Goal: Task Accomplishment & Management: Use online tool/utility

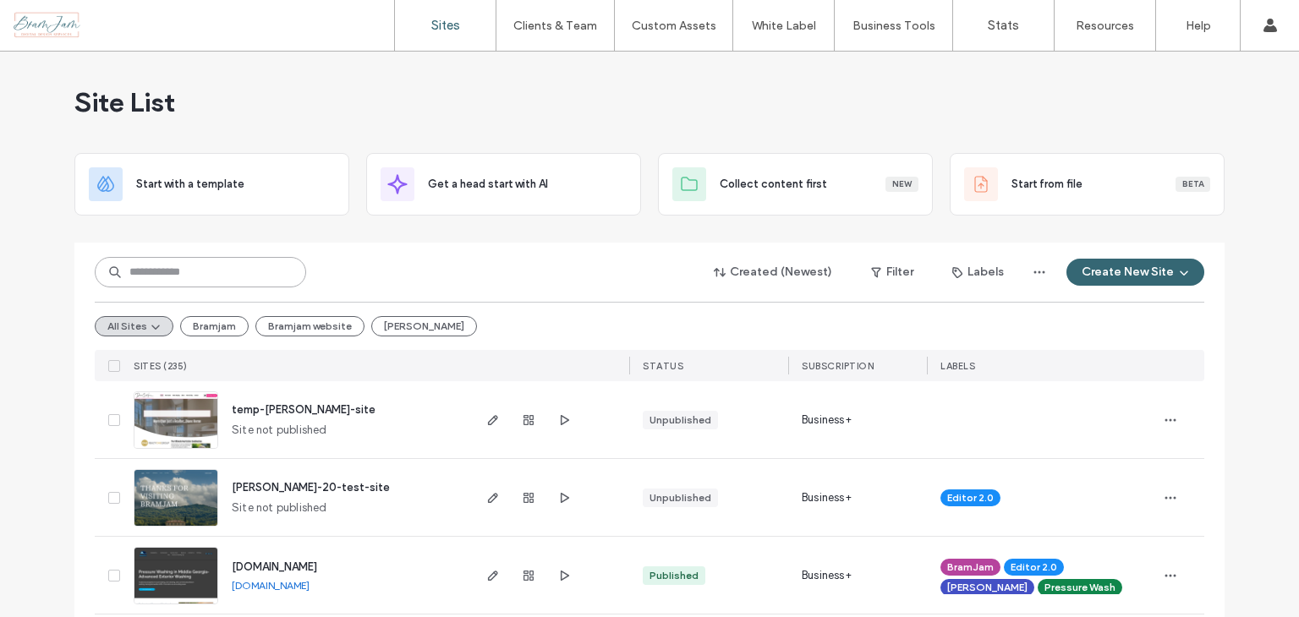
click at [185, 275] on input at bounding box center [200, 272] width 211 height 30
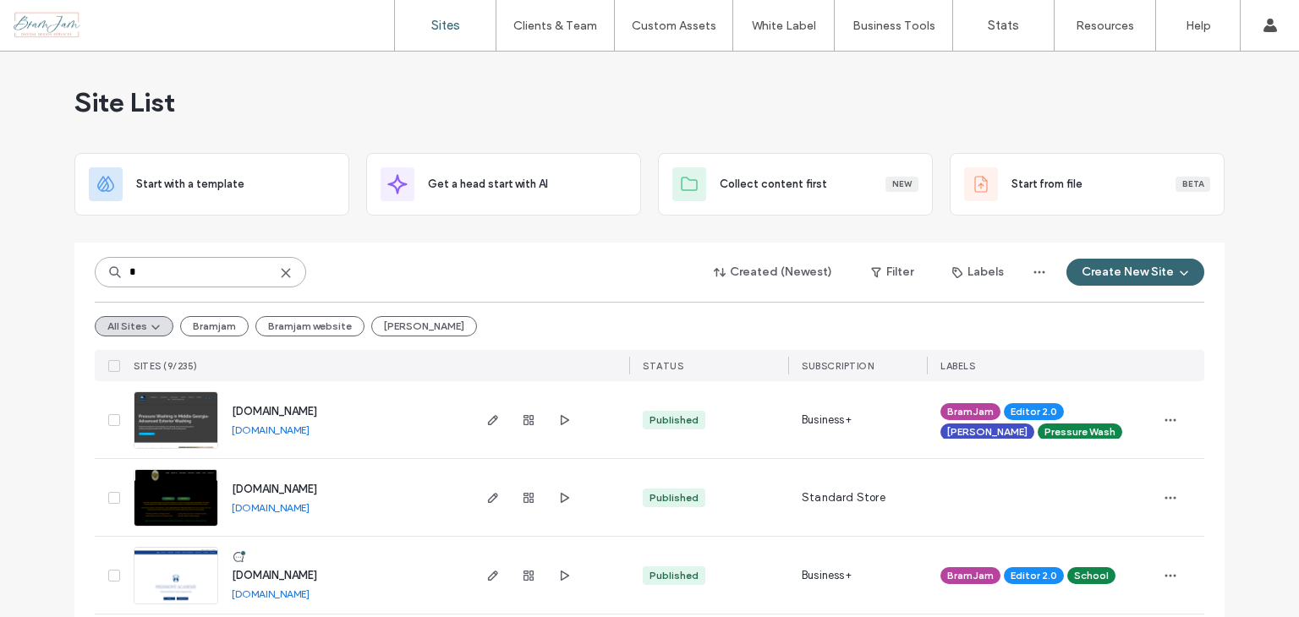
type input "*"
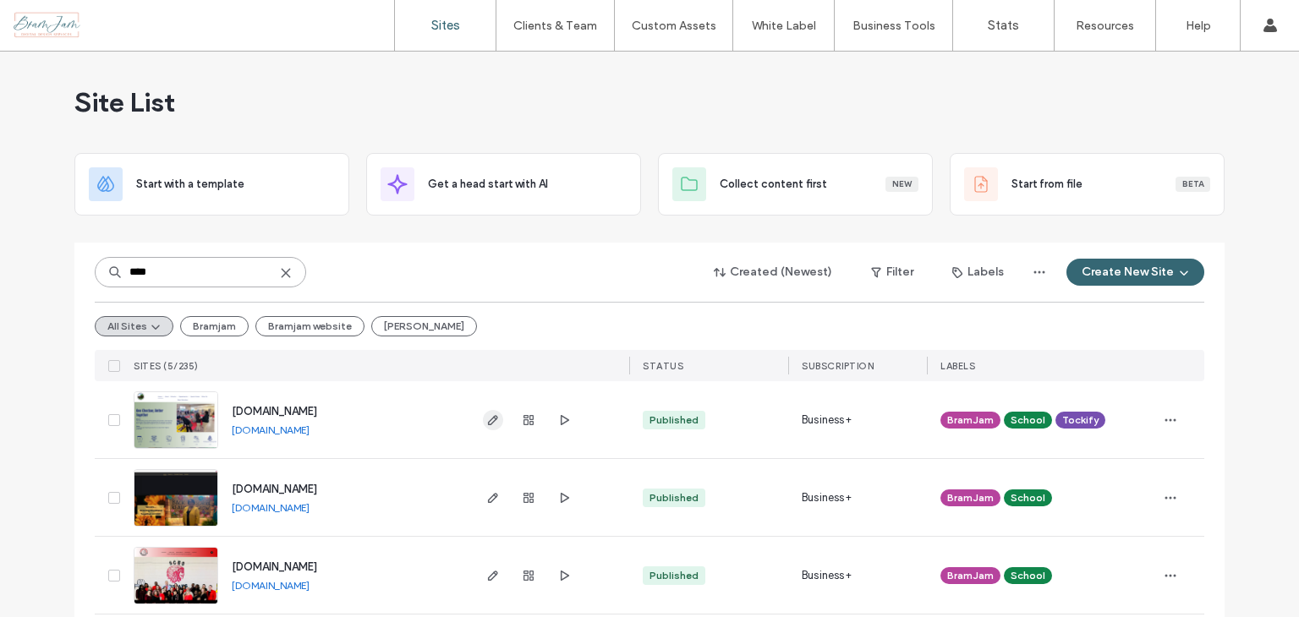
type input "****"
click at [486, 422] on icon "button" at bounding box center [493, 420] width 14 height 14
click at [490, 418] on use "button" at bounding box center [493, 420] width 10 height 10
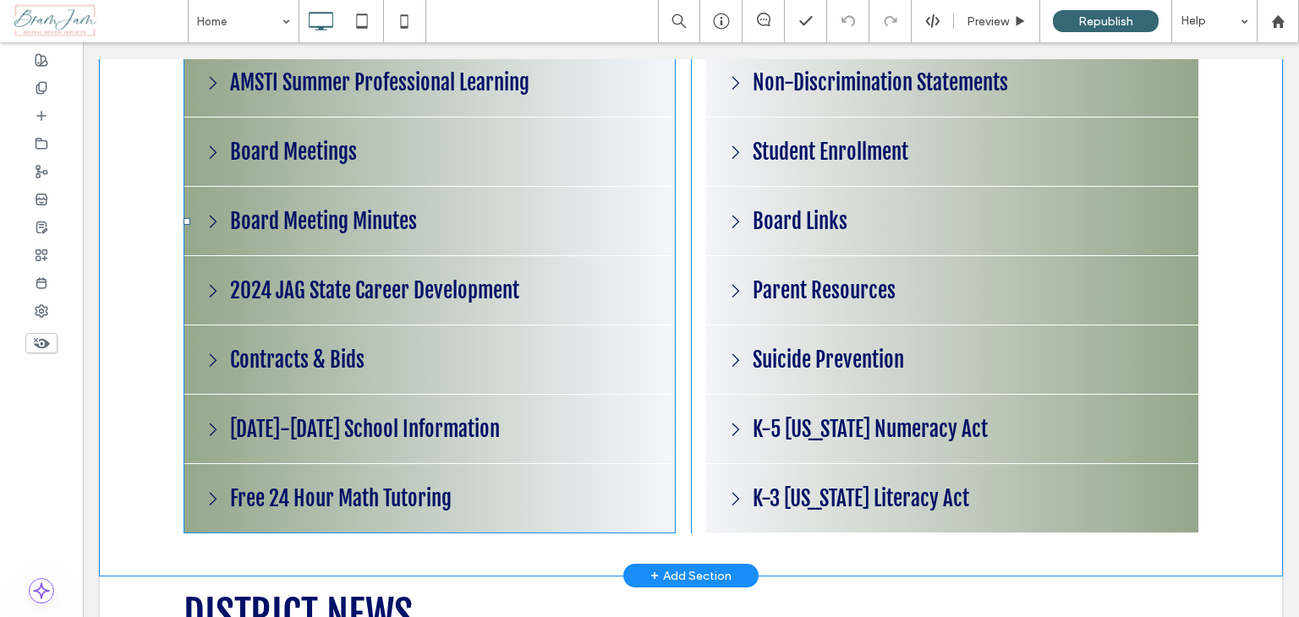
click at [375, 158] on span at bounding box center [429, 222] width 492 height 624
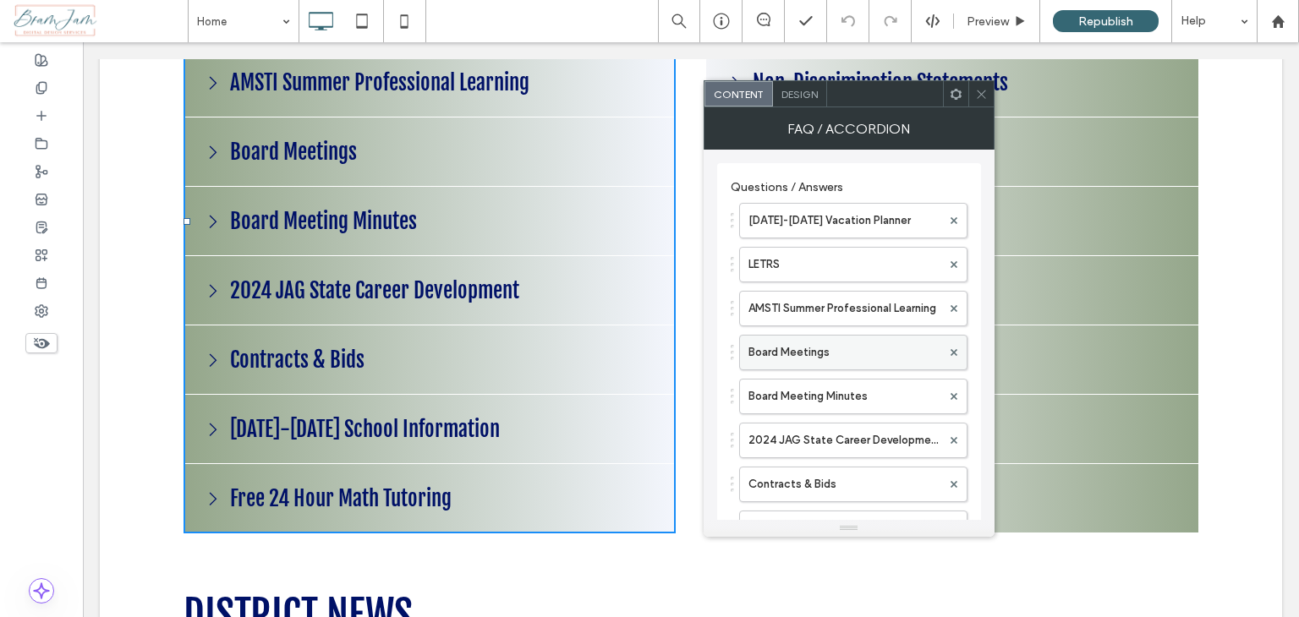
click at [873, 361] on label "Board Meetings" at bounding box center [844, 353] width 193 height 34
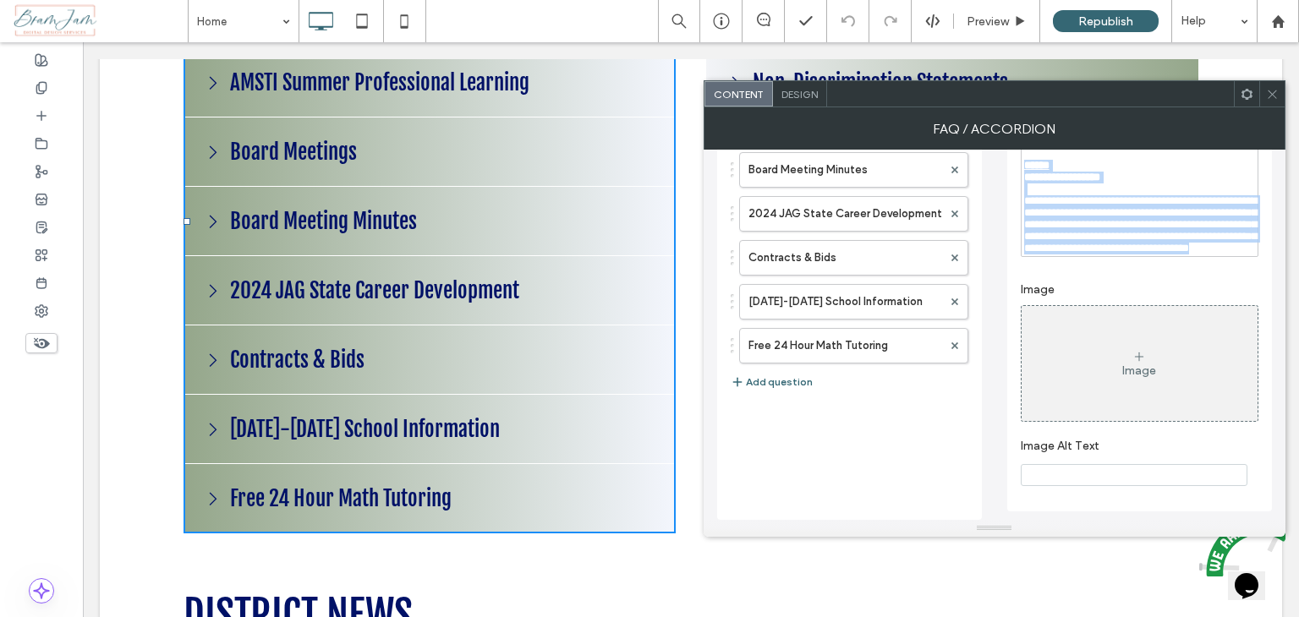
scroll to position [295, 0]
drag, startPoint x: 1025, startPoint y: 420, endPoint x: 1221, endPoint y: 336, distance: 213.6
click at [1221, 336] on div "**********" at bounding box center [1139, 224] width 265 height 575
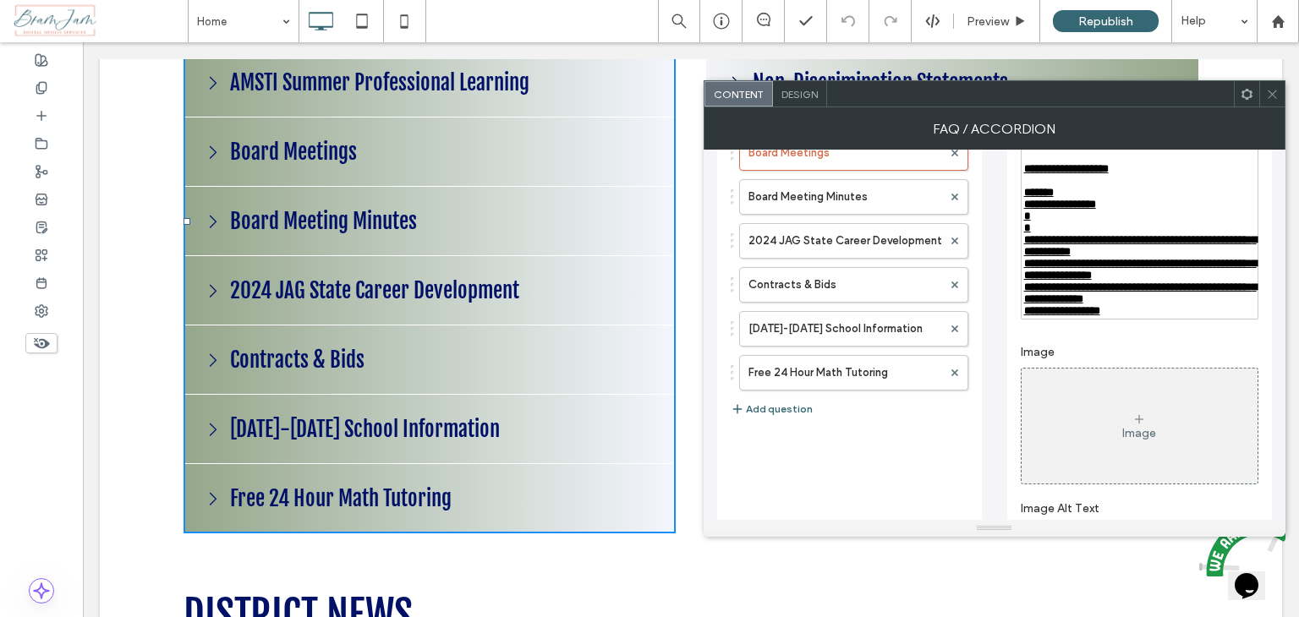
scroll to position [41, 0]
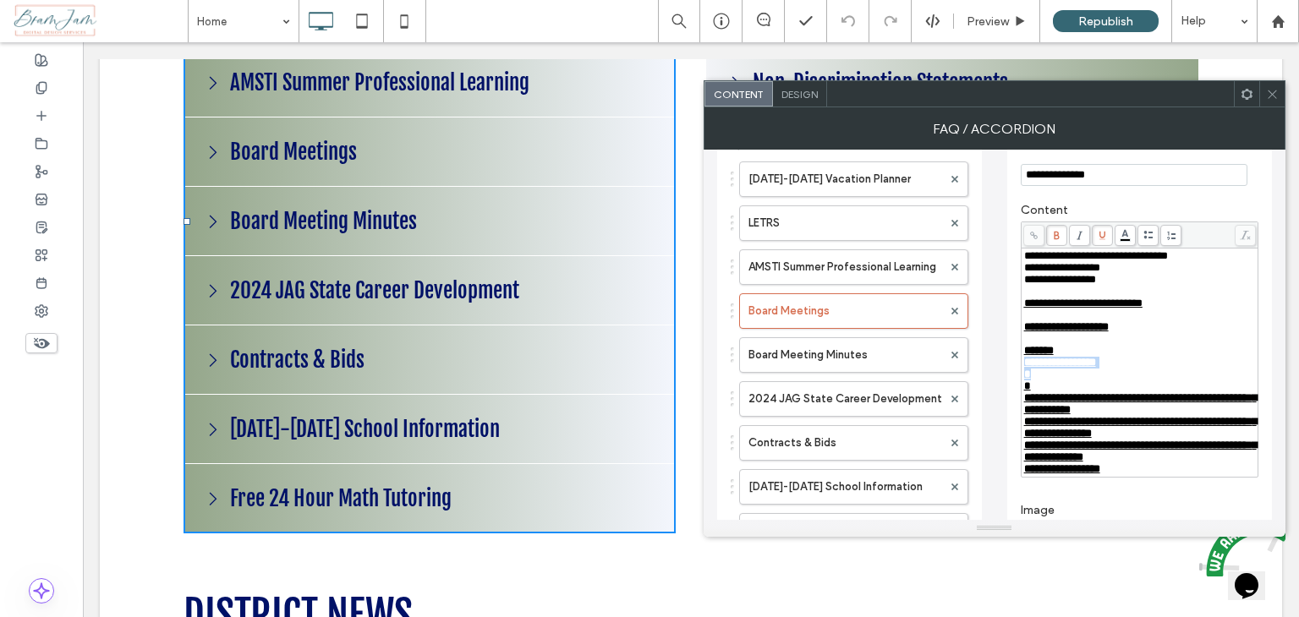
drag, startPoint x: 1136, startPoint y: 404, endPoint x: 1021, endPoint y: 396, distance: 115.3
click at [1023, 396] on div "**********" at bounding box center [1139, 362] width 233 height 225
click at [1067, 235] on div at bounding box center [1078, 235] width 23 height 21
click at [1079, 240] on span at bounding box center [1079, 235] width 21 height 21
click at [1057, 238] on use at bounding box center [1056, 235] width 5 height 8
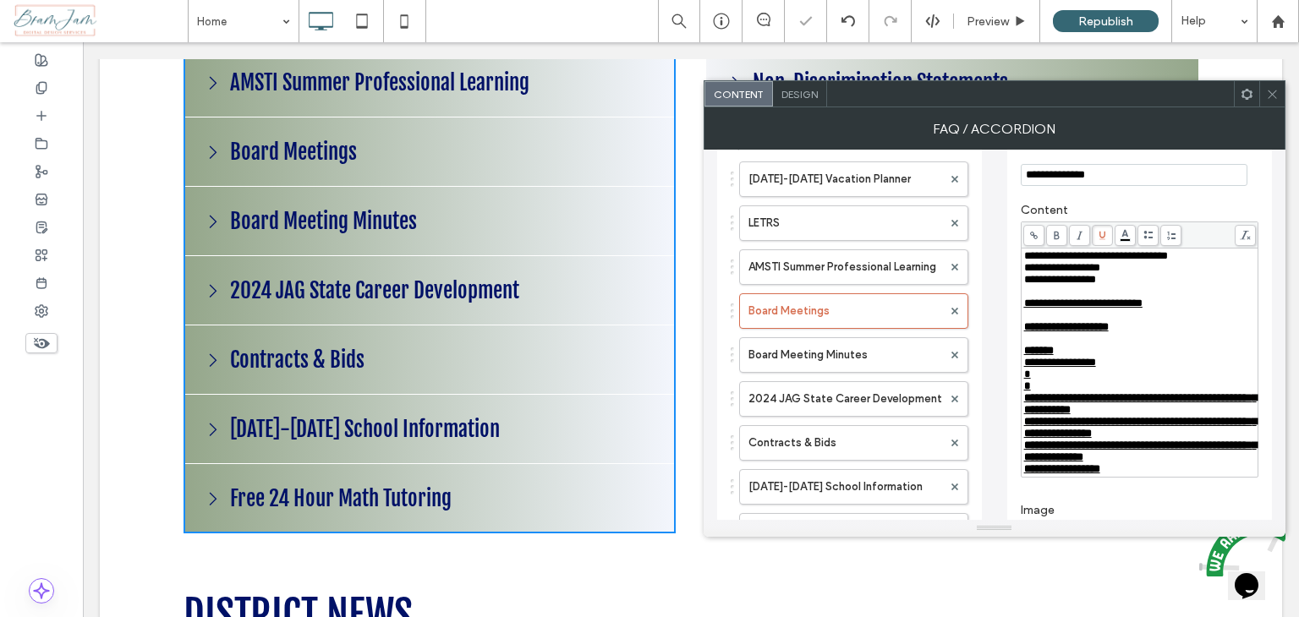
click at [1150, 345] on div "Rich Text Editor" at bounding box center [1140, 339] width 232 height 12
drag, startPoint x: 1139, startPoint y: 400, endPoint x: 1096, endPoint y: 400, distance: 43.1
click at [1096, 381] on div "Rich Text Editor" at bounding box center [1140, 375] width 232 height 12
click at [1163, 357] on div "******" at bounding box center [1140, 351] width 232 height 12
drag, startPoint x: 1125, startPoint y: 386, endPoint x: 1027, endPoint y: 391, distance: 97.4
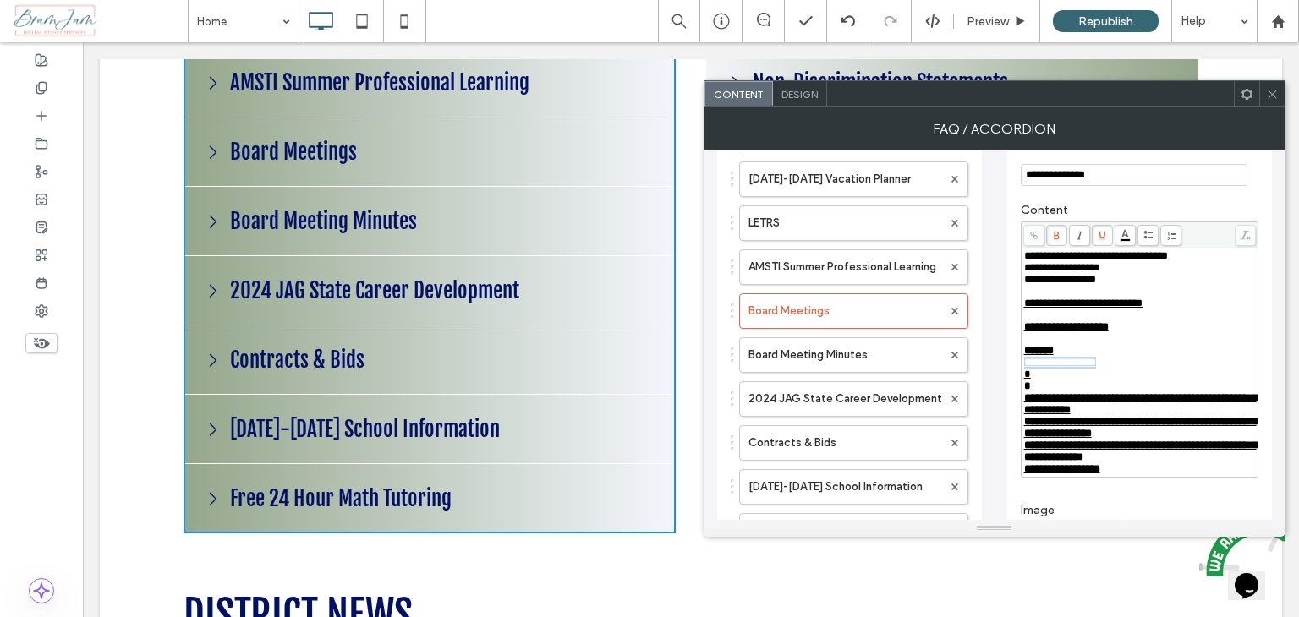
click at [1027, 369] on div "**********" at bounding box center [1140, 363] width 232 height 12
click at [1103, 232] on icon at bounding box center [1102, 235] width 9 height 9
click at [1113, 369] on div "**********" at bounding box center [1140, 363] width 232 height 12
click at [1082, 381] on div "Rich Text Editor" at bounding box center [1140, 375] width 232 height 12
click at [1076, 392] on div "Rich Text Editor" at bounding box center [1140, 387] width 232 height 12
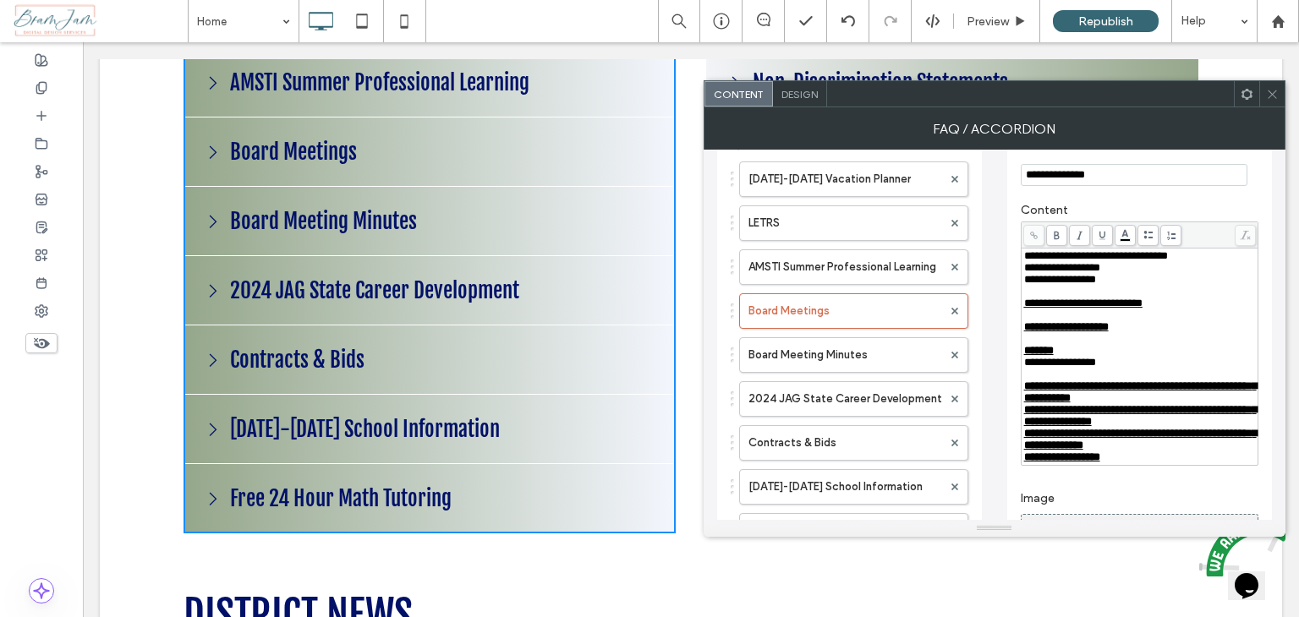
click at [1026, 427] on span "**********" at bounding box center [1140, 415] width 233 height 23
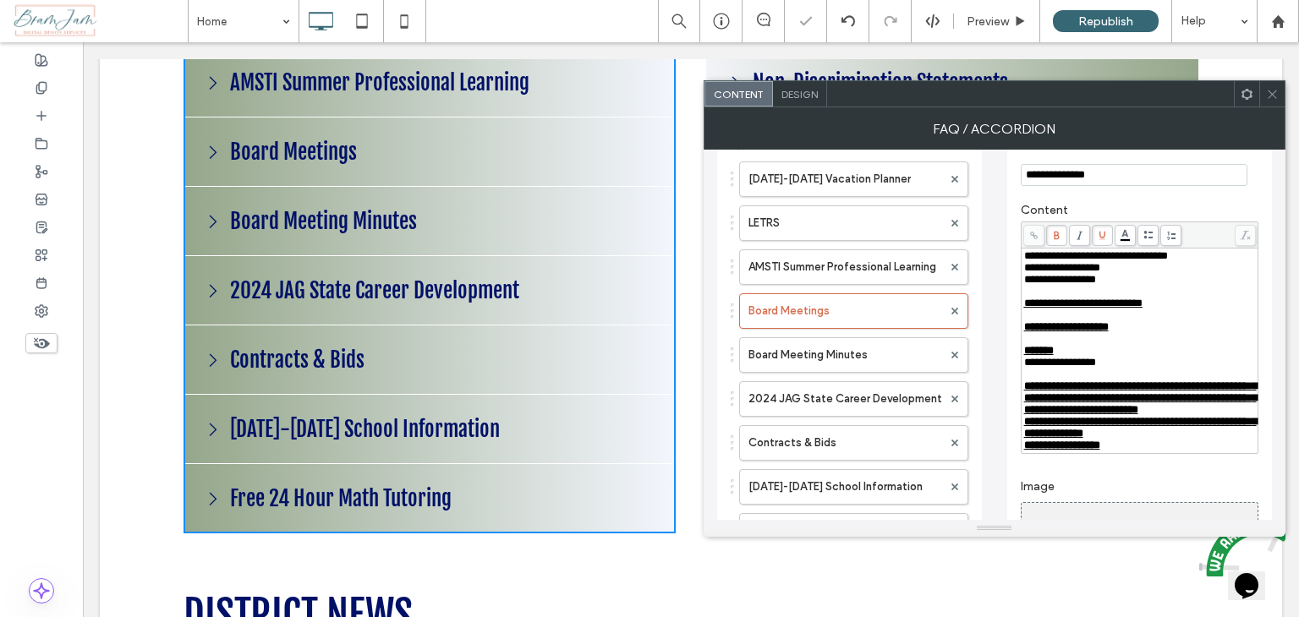
click at [1023, 452] on div "**********" at bounding box center [1139, 350] width 233 height 201
click at [1024, 439] on span "**********" at bounding box center [1140, 427] width 233 height 23
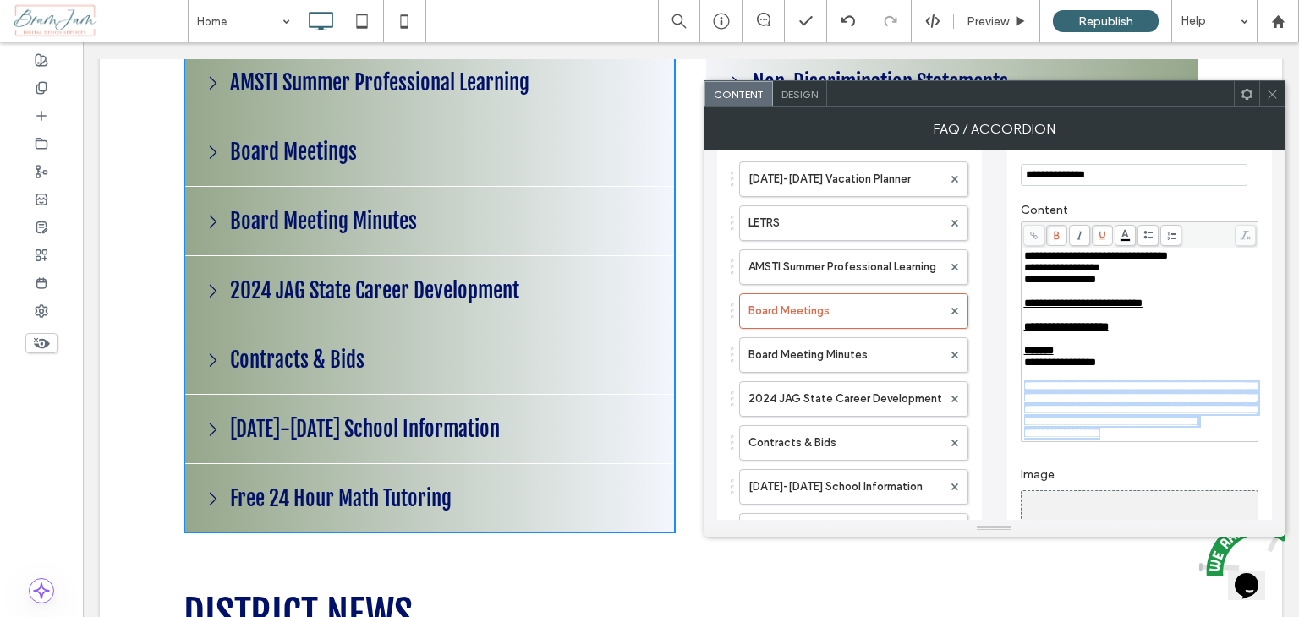
drag, startPoint x: 1125, startPoint y: 484, endPoint x: 1021, endPoint y: 422, distance: 120.9
click at [1021, 422] on div "**********" at bounding box center [1139, 345] width 236 height 193
click at [1055, 232] on icon at bounding box center [1056, 235] width 9 height 9
click at [1079, 238] on icon at bounding box center [1079, 235] width 9 height 9
drag, startPoint x: 1079, startPoint y: 231, endPoint x: 1088, endPoint y: 234, distance: 9.9
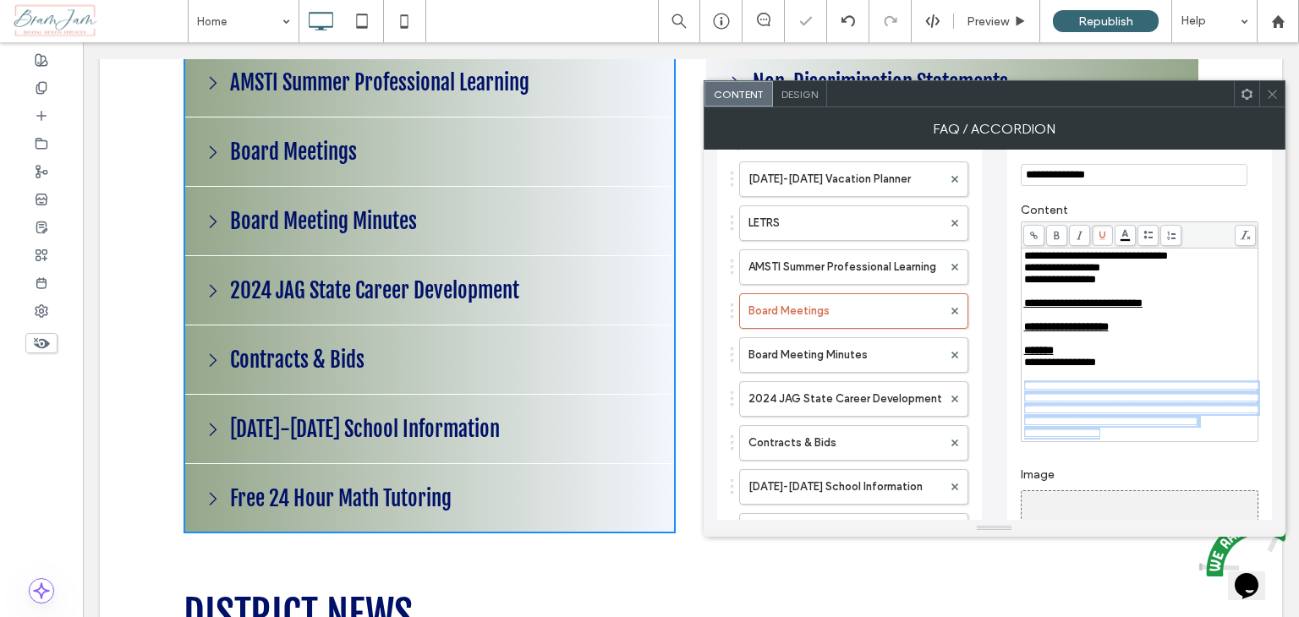
click at [1079, 231] on icon at bounding box center [1079, 235] width 9 height 9
click at [1101, 236] on icon at bounding box center [1102, 235] width 9 height 9
click at [1058, 234] on icon at bounding box center [1056, 235] width 9 height 9
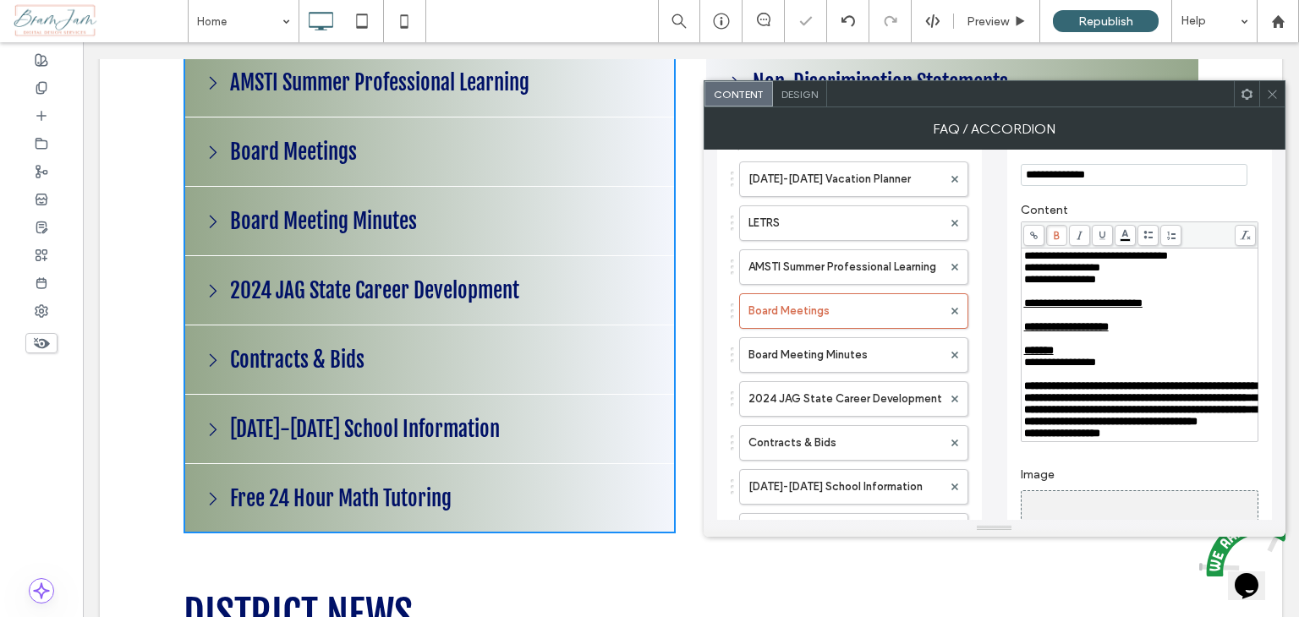
click at [1174, 321] on div "Rich Text Editor" at bounding box center [1140, 315] width 232 height 12
click at [1054, 229] on span at bounding box center [1056, 235] width 21 height 21
click at [1059, 237] on icon at bounding box center [1056, 235] width 9 height 9
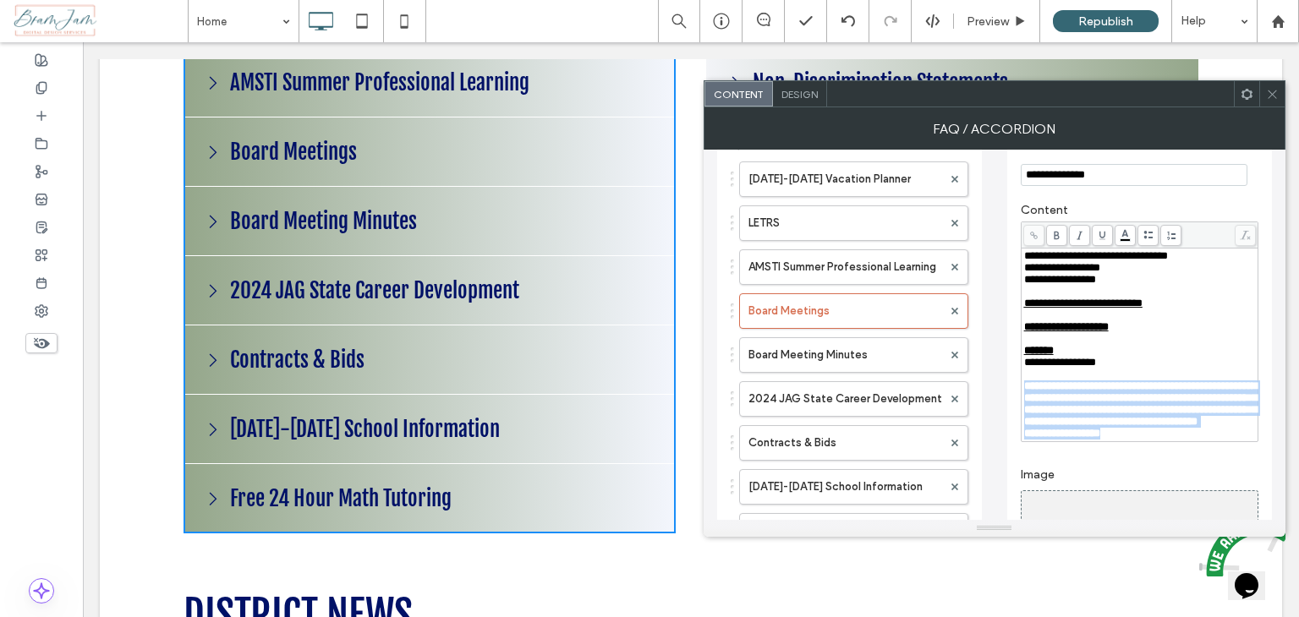
drag, startPoint x: 1092, startPoint y: 482, endPoint x: 1016, endPoint y: 421, distance: 97.5
click at [1016, 421] on div "**********" at bounding box center [1139, 409] width 265 height 575
click at [1054, 235] on use at bounding box center [1056, 235] width 5 height 8
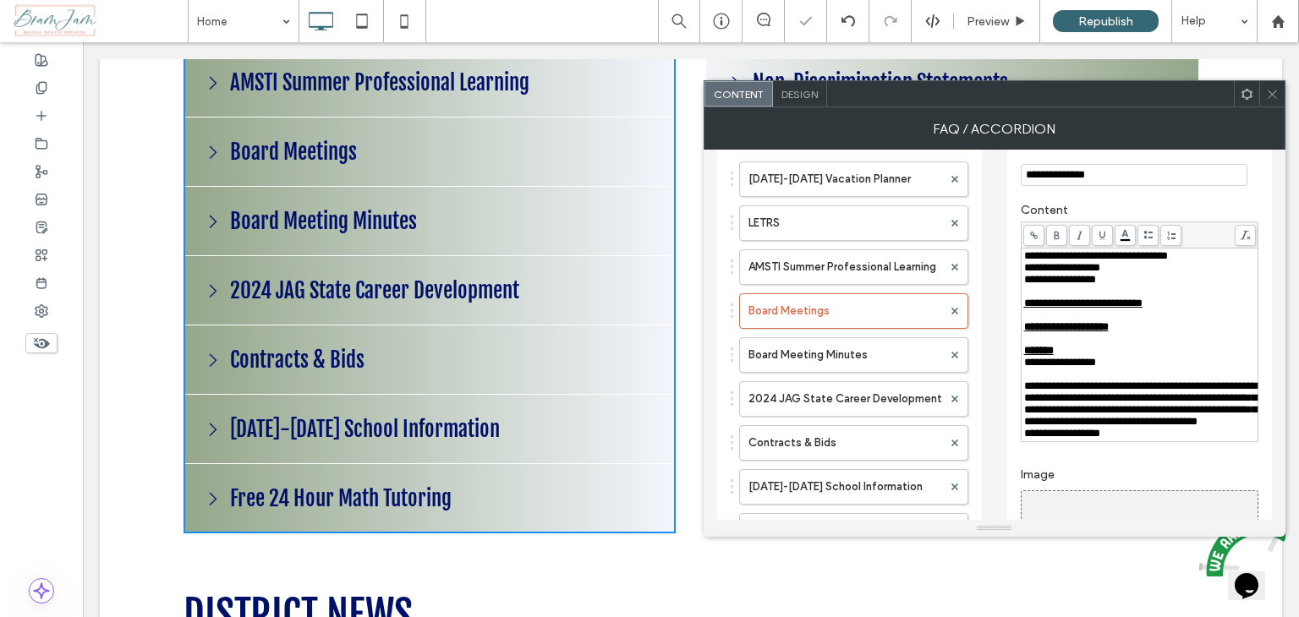
click at [1142, 309] on span "**********" at bounding box center [1083, 303] width 118 height 11
click at [1277, 99] on icon at bounding box center [1272, 94] width 13 height 13
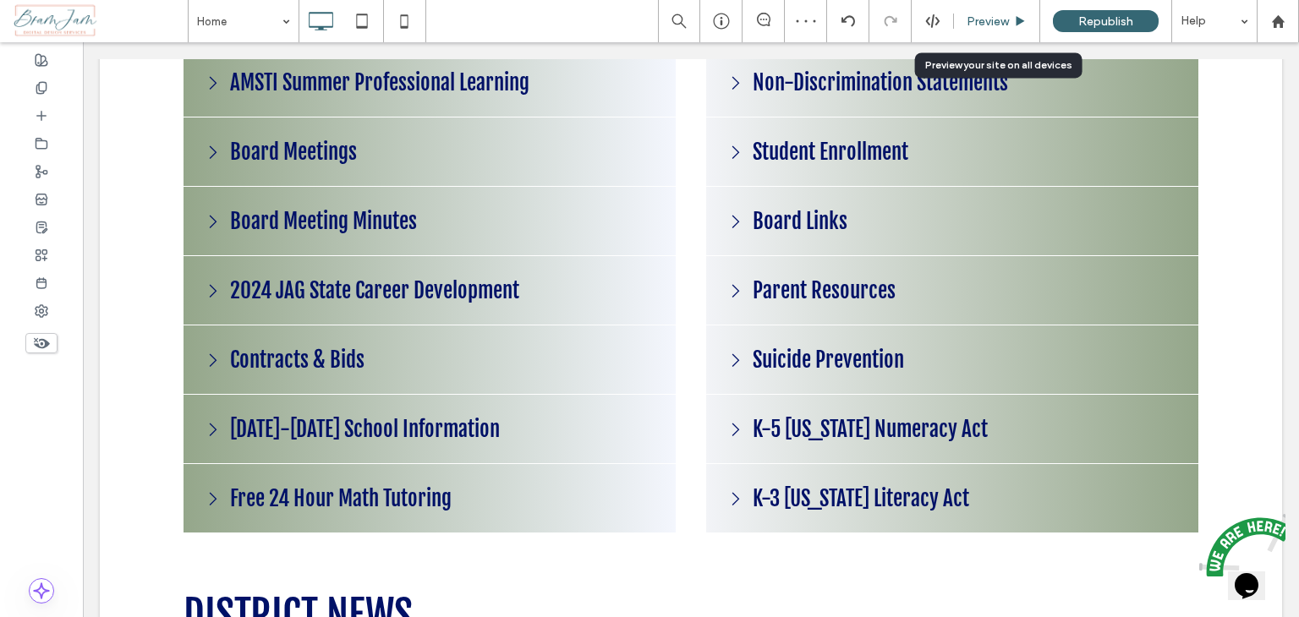
click at [1000, 25] on span "Preview" at bounding box center [987, 21] width 42 height 14
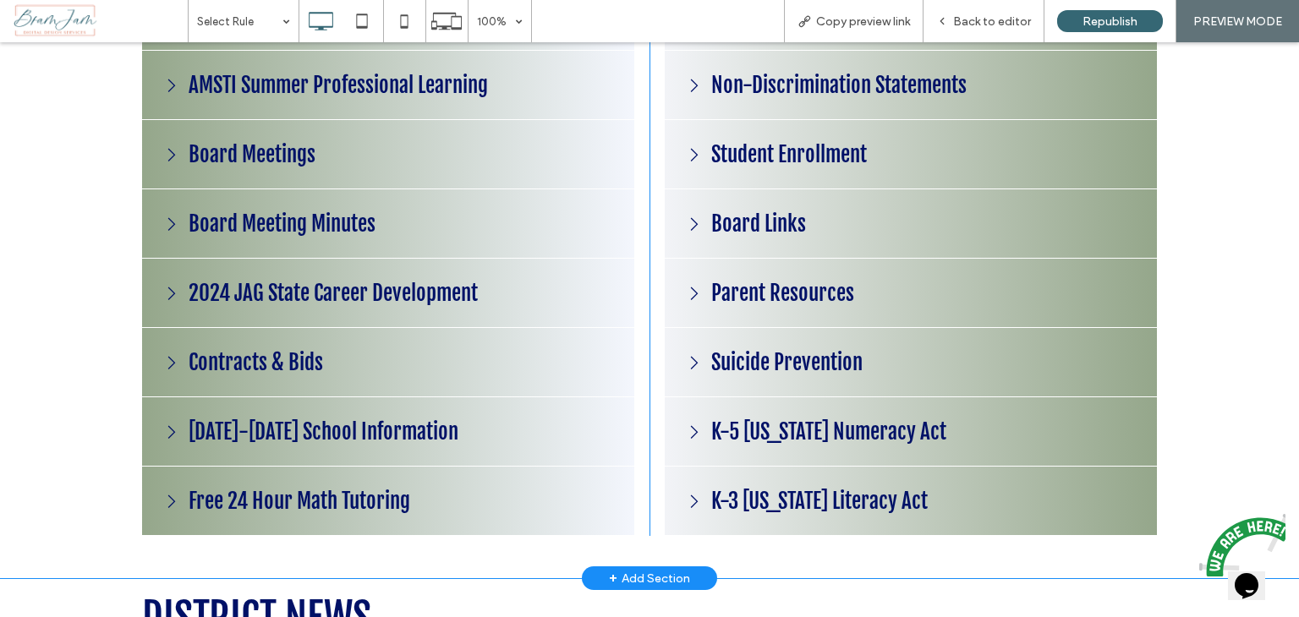
scroll to position [2127, 0]
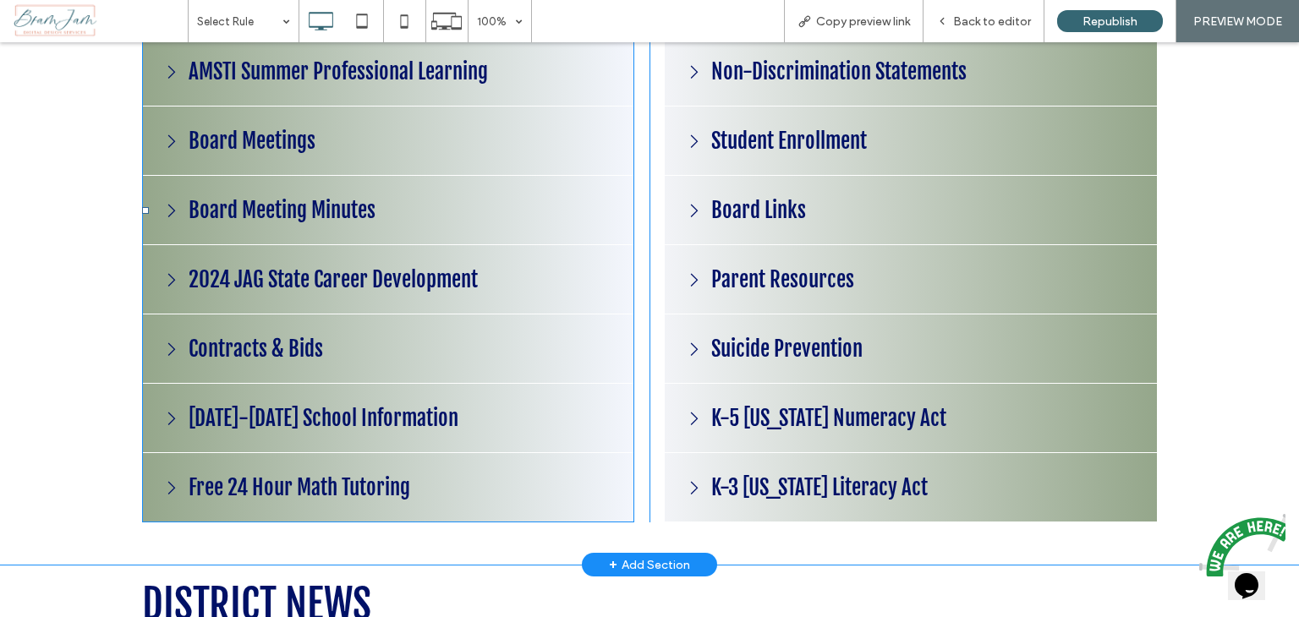
click at [310, 122] on span at bounding box center [388, 211] width 492 height 624
click at [269, 132] on span at bounding box center [388, 211] width 492 height 624
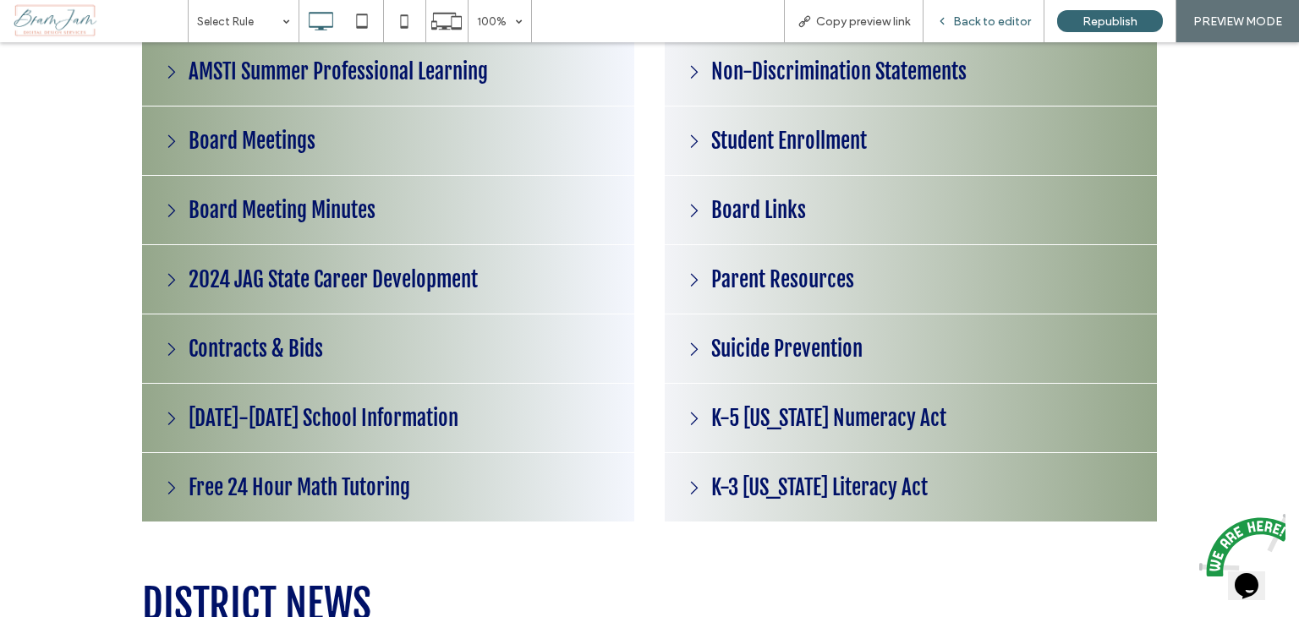
click at [992, 20] on span "Back to editor" at bounding box center [992, 21] width 78 height 14
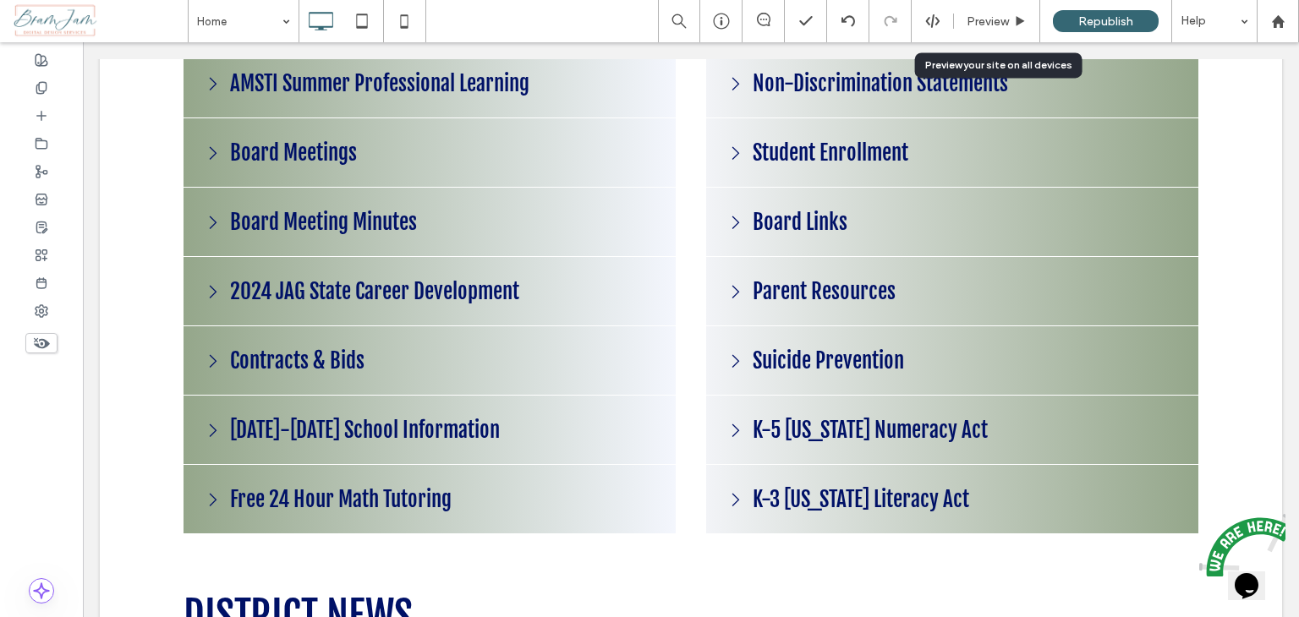
click at [992, 20] on span "Preview" at bounding box center [987, 21] width 42 height 14
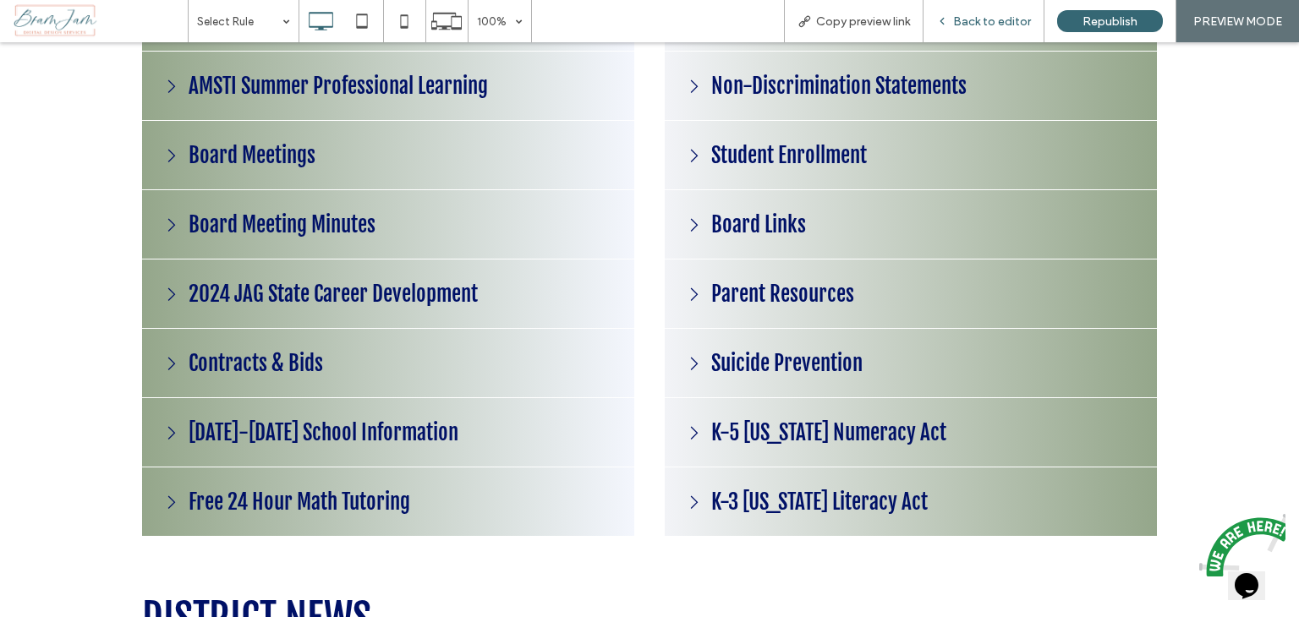
scroll to position [2127, 0]
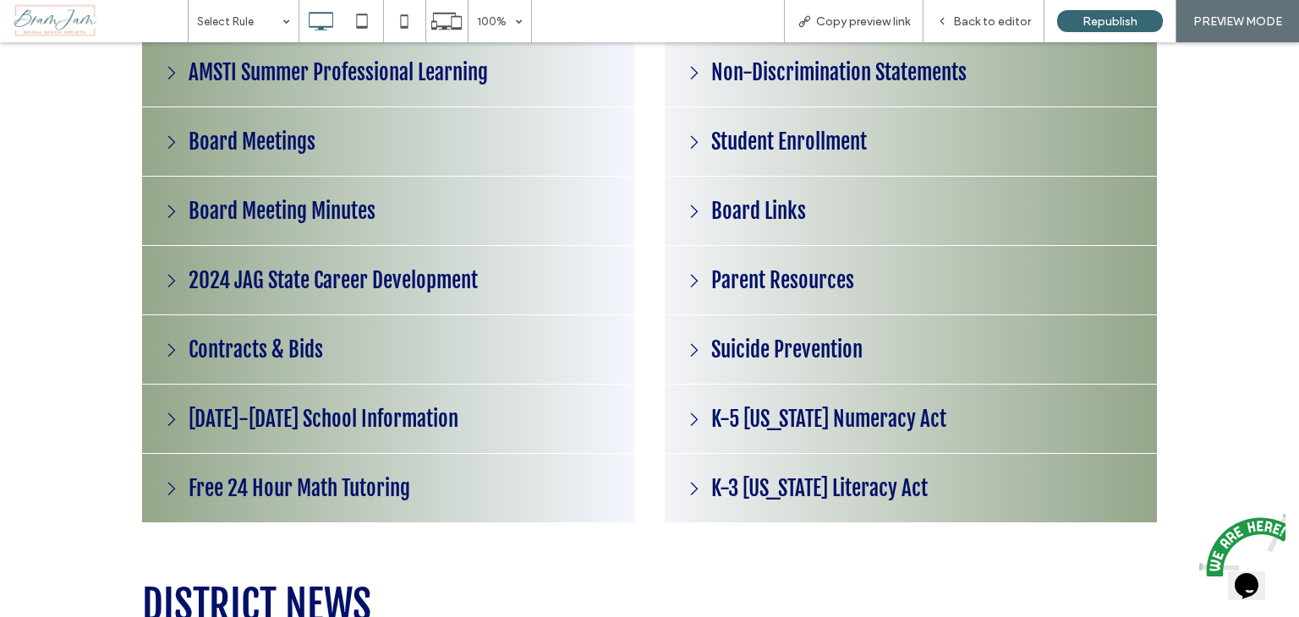
click at [172, 138] on span at bounding box center [171, 141] width 25 height 25
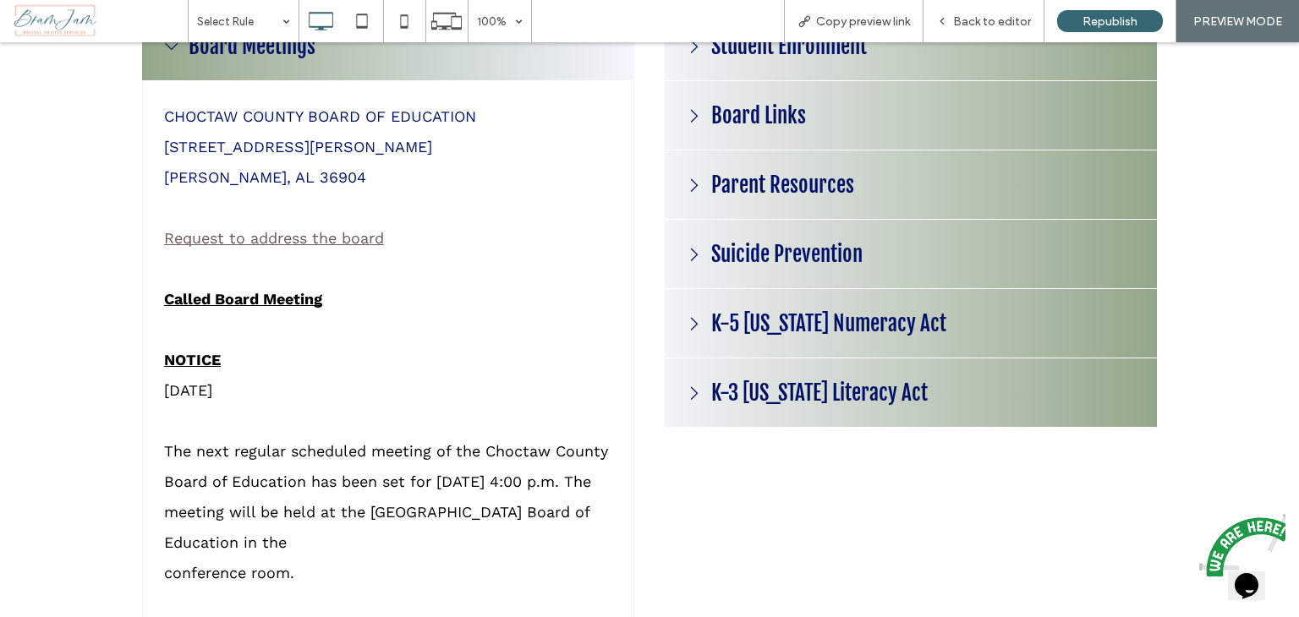
scroll to position [2296, 0]
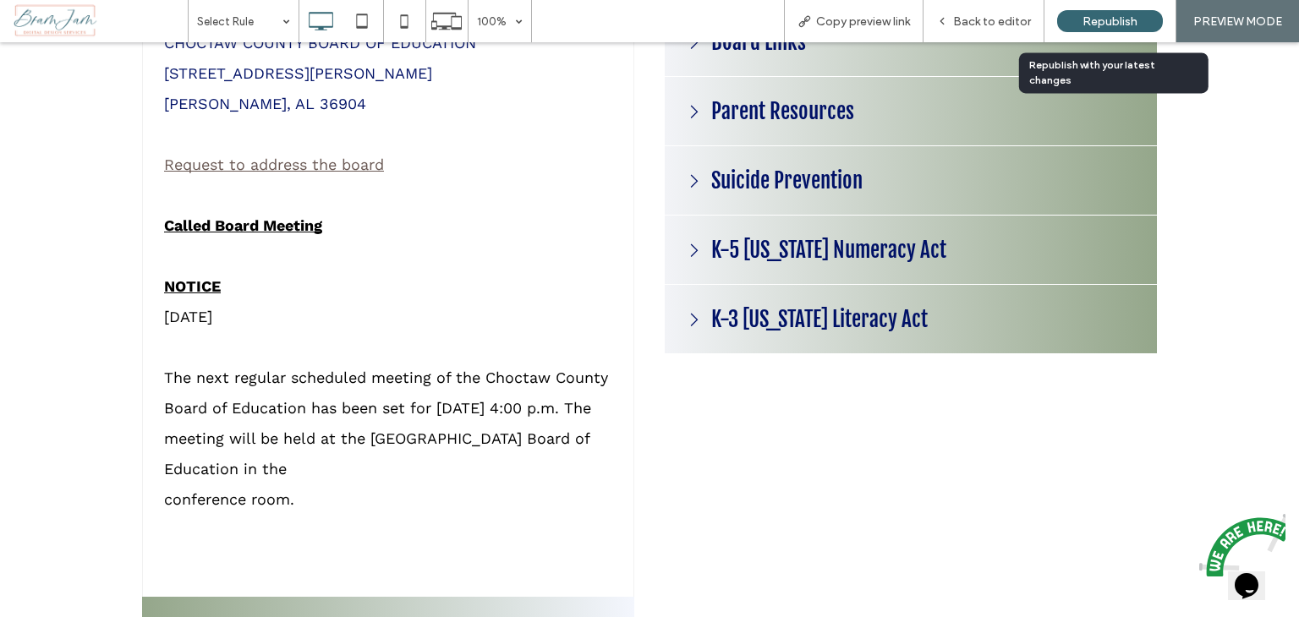
click at [1115, 18] on span "Republish" at bounding box center [1109, 21] width 55 height 14
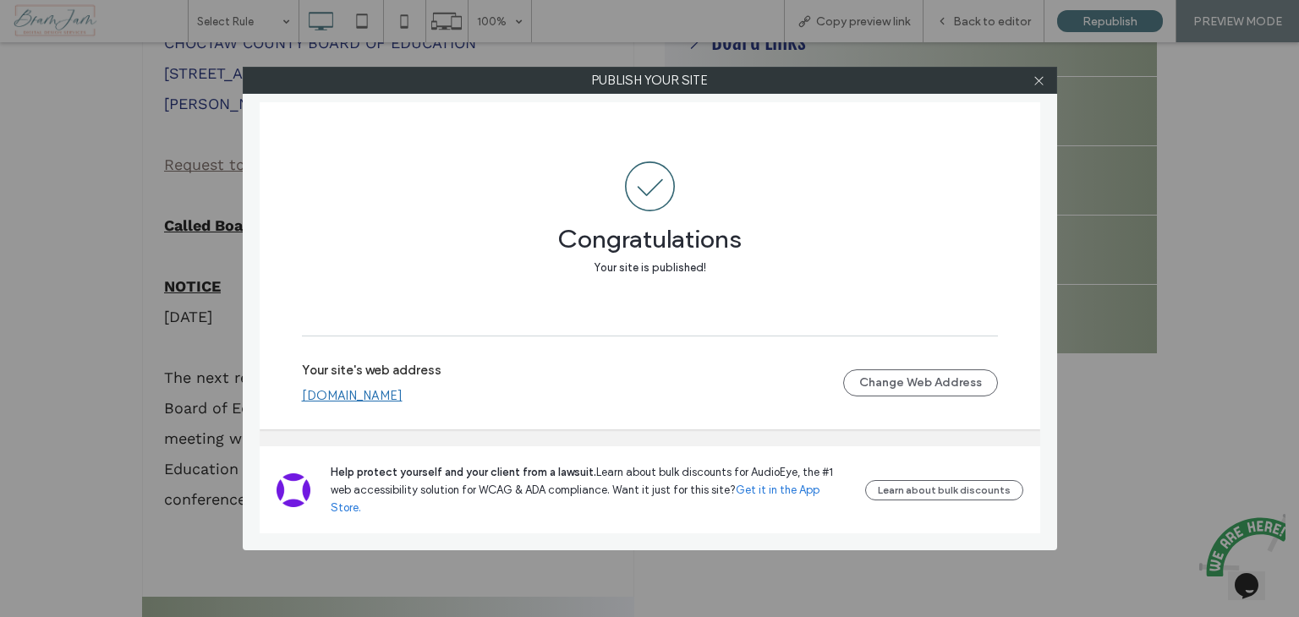
click at [1049, 85] on div at bounding box center [1039, 80] width 25 height 25
click at [1042, 75] on icon at bounding box center [1038, 80] width 13 height 13
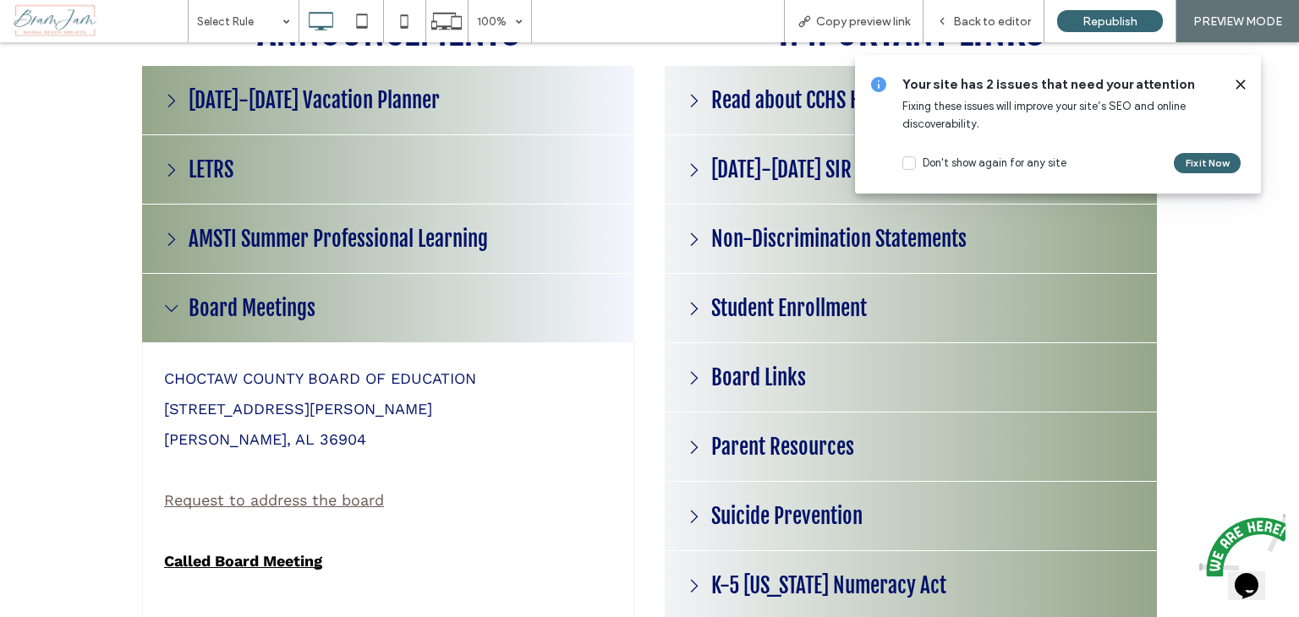
scroll to position [1957, 0]
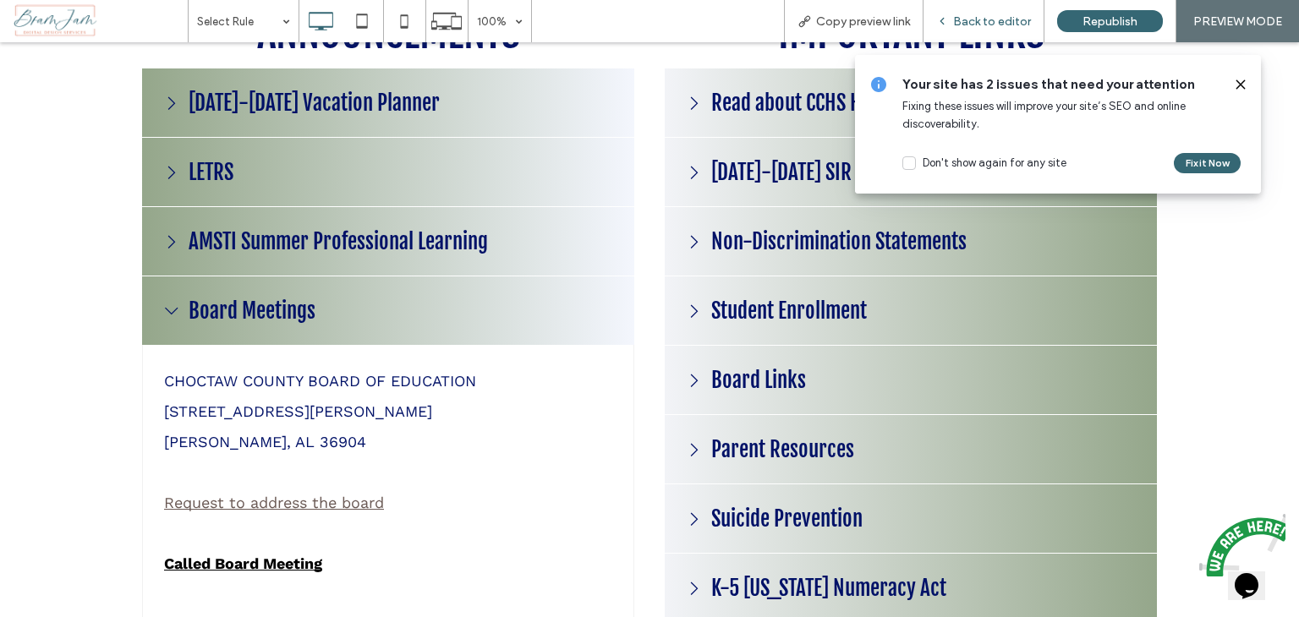
drag, startPoint x: 962, startPoint y: 22, endPoint x: 821, endPoint y: 98, distance: 160.4
click at [962, 22] on span "Back to editor" at bounding box center [992, 21] width 78 height 14
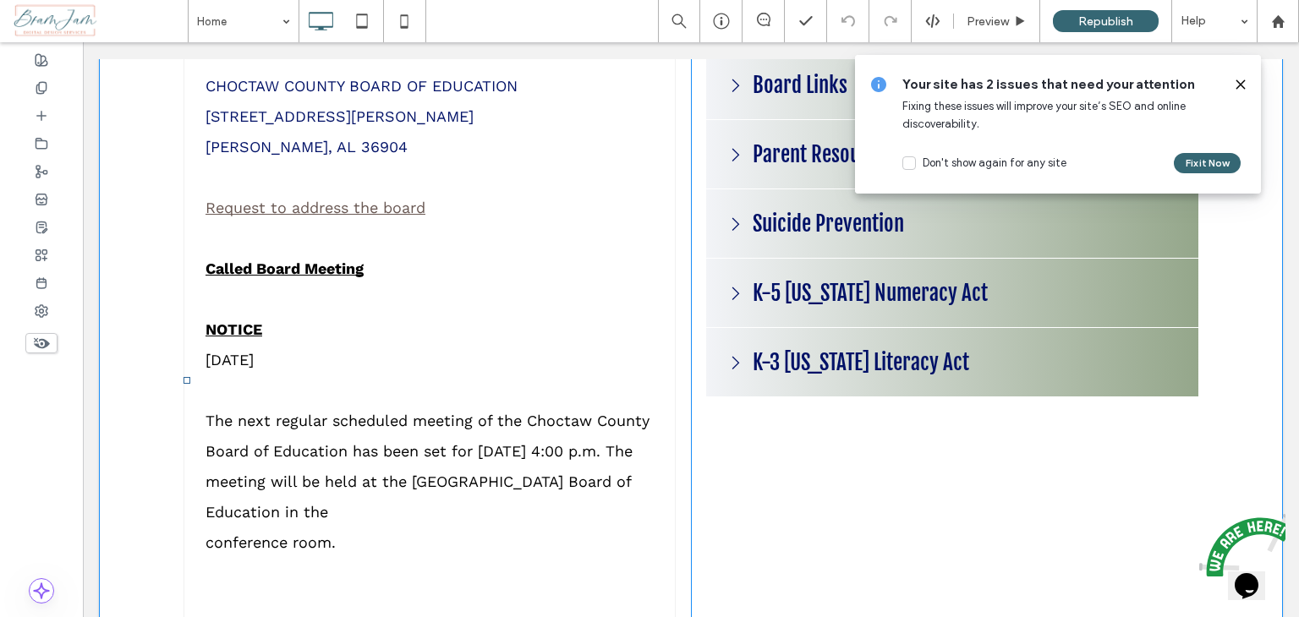
scroll to position [2380, 0]
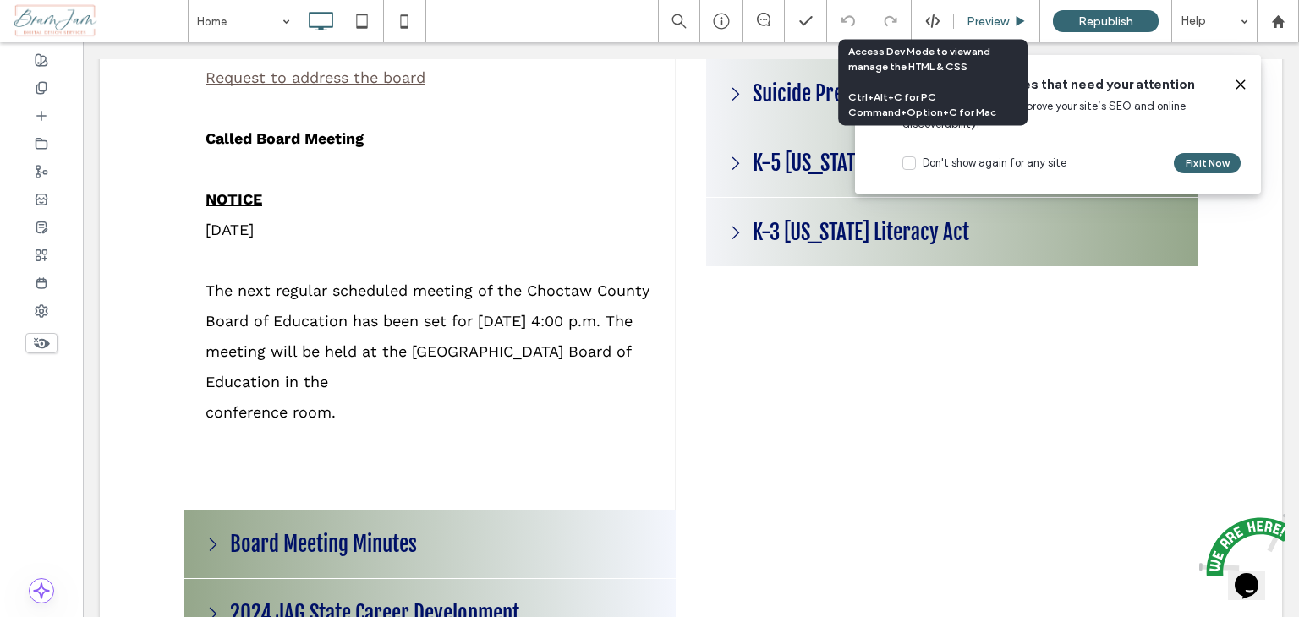
click at [958, 12] on div "Preview" at bounding box center [997, 21] width 86 height 42
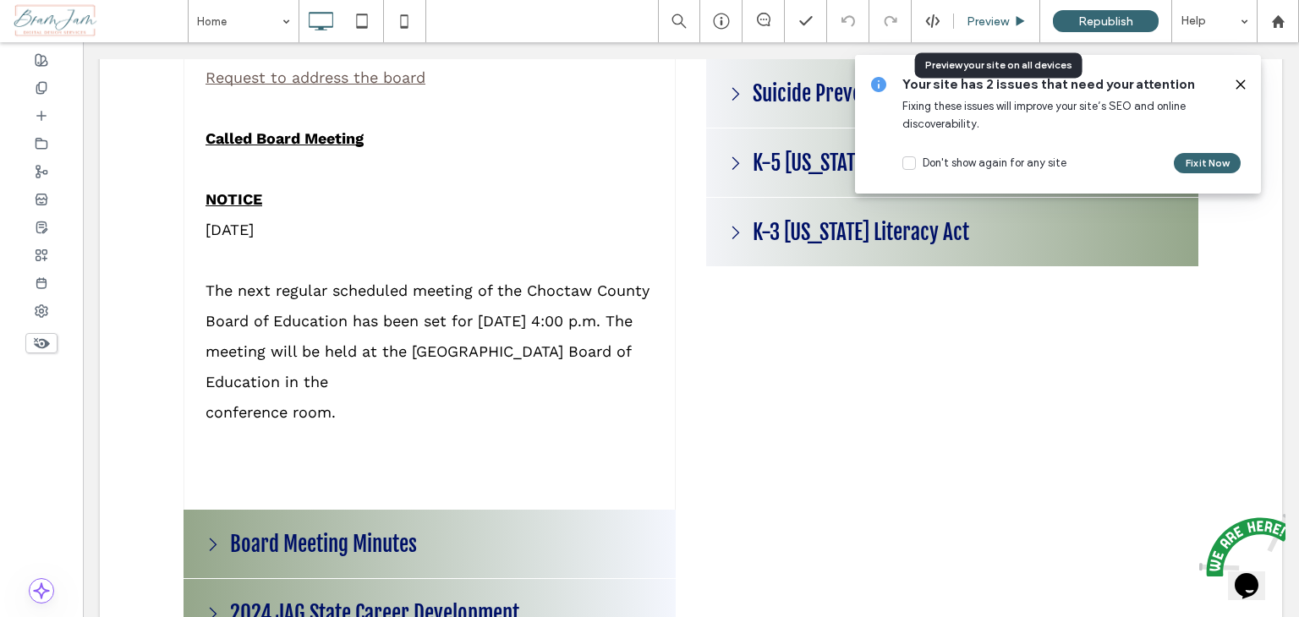
click at [973, 25] on span "Preview" at bounding box center [987, 21] width 42 height 14
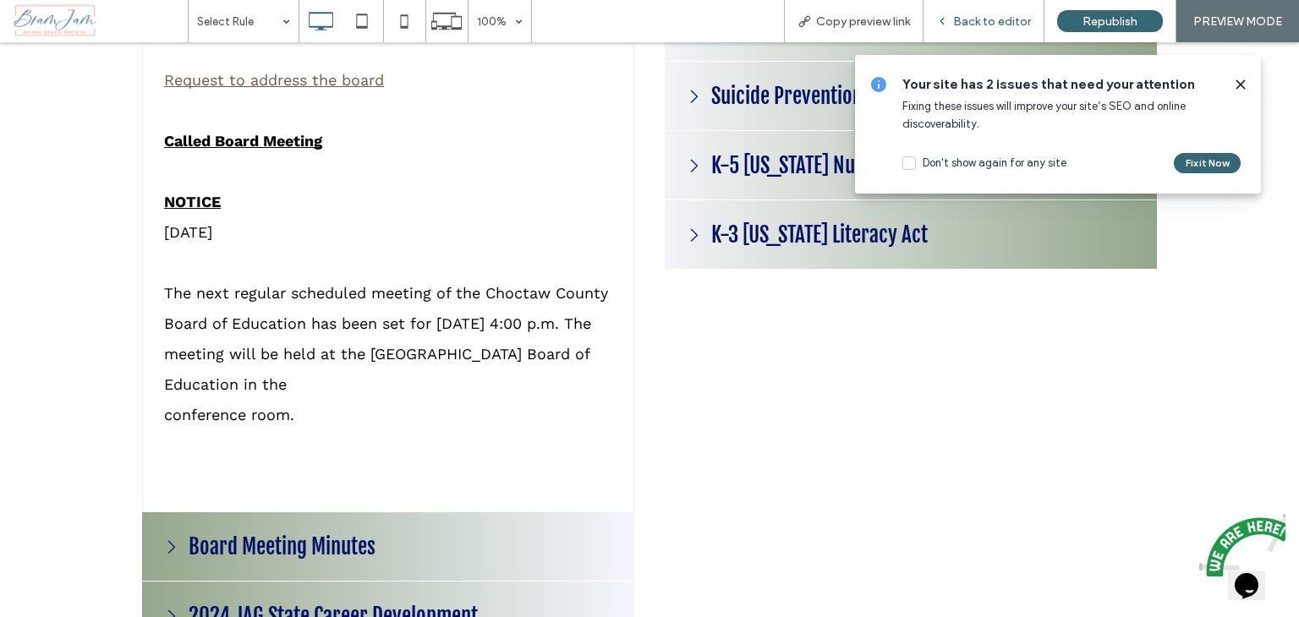
click at [991, 20] on span "Back to editor" at bounding box center [992, 21] width 78 height 14
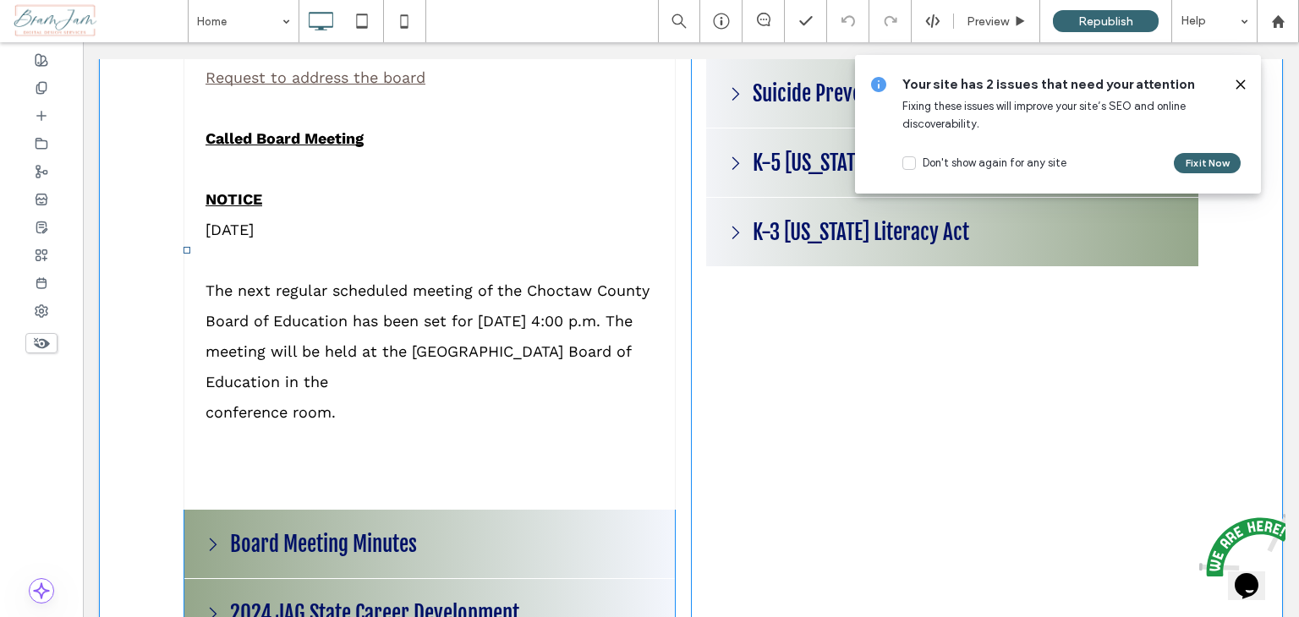
click at [522, 309] on span at bounding box center [429, 249] width 492 height 1213
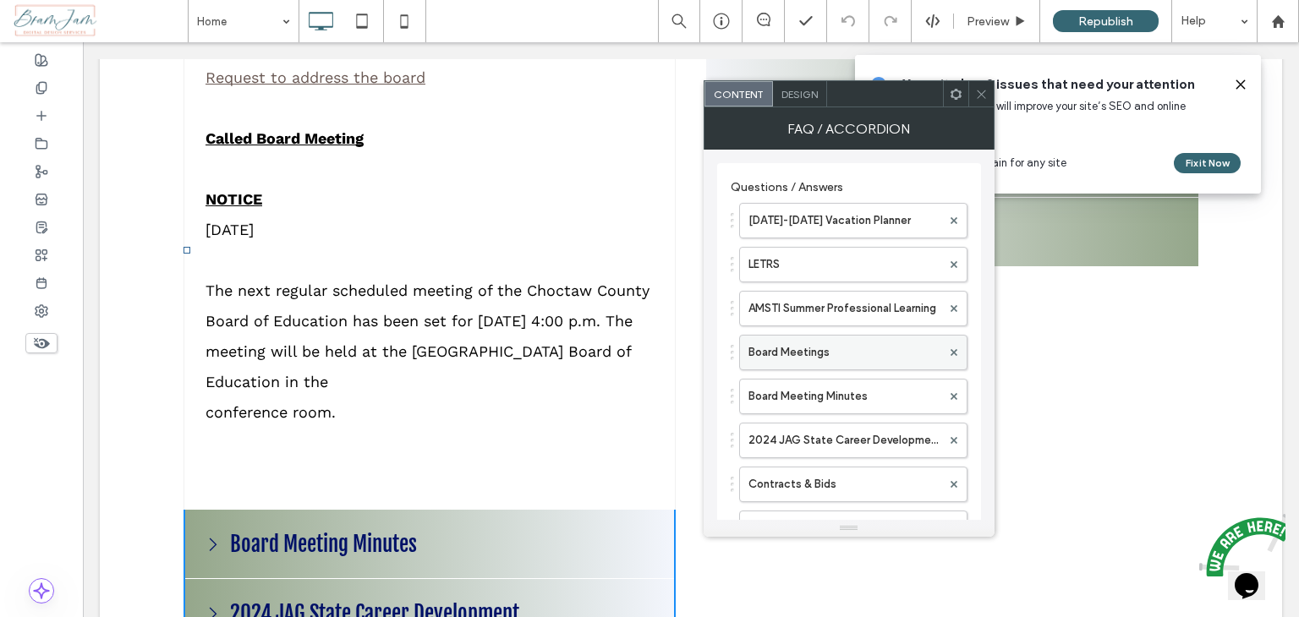
click at [809, 350] on label "Board Meetings" at bounding box center [844, 353] width 193 height 34
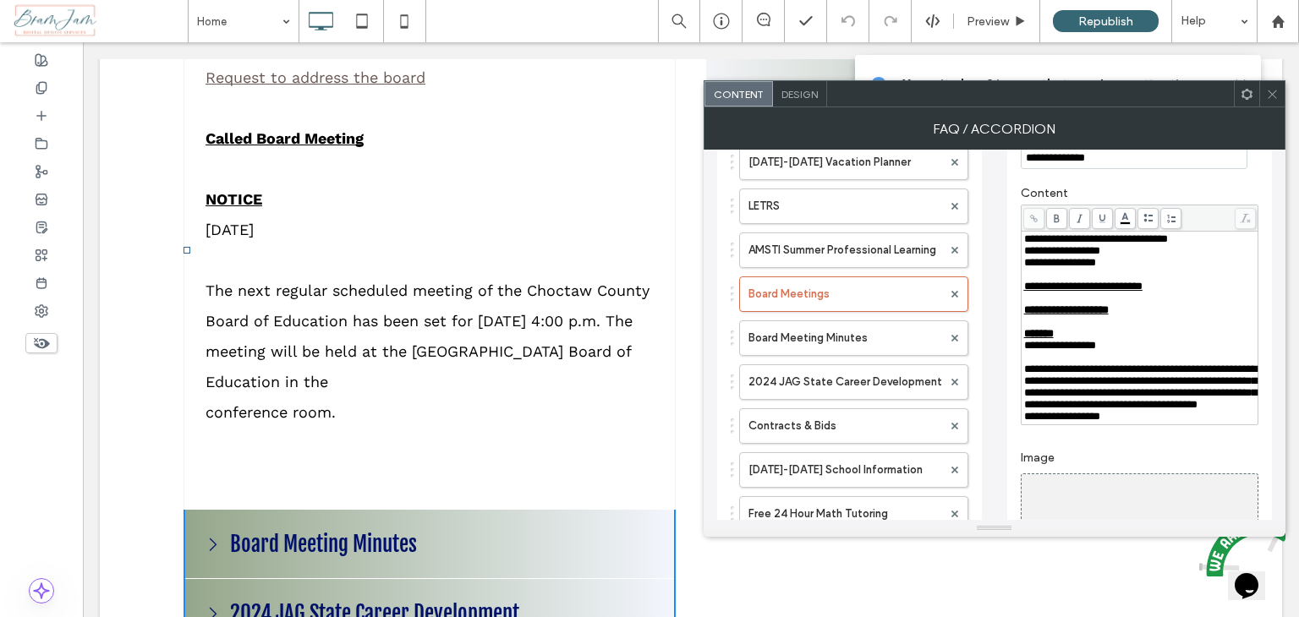
scroll to position [85, 0]
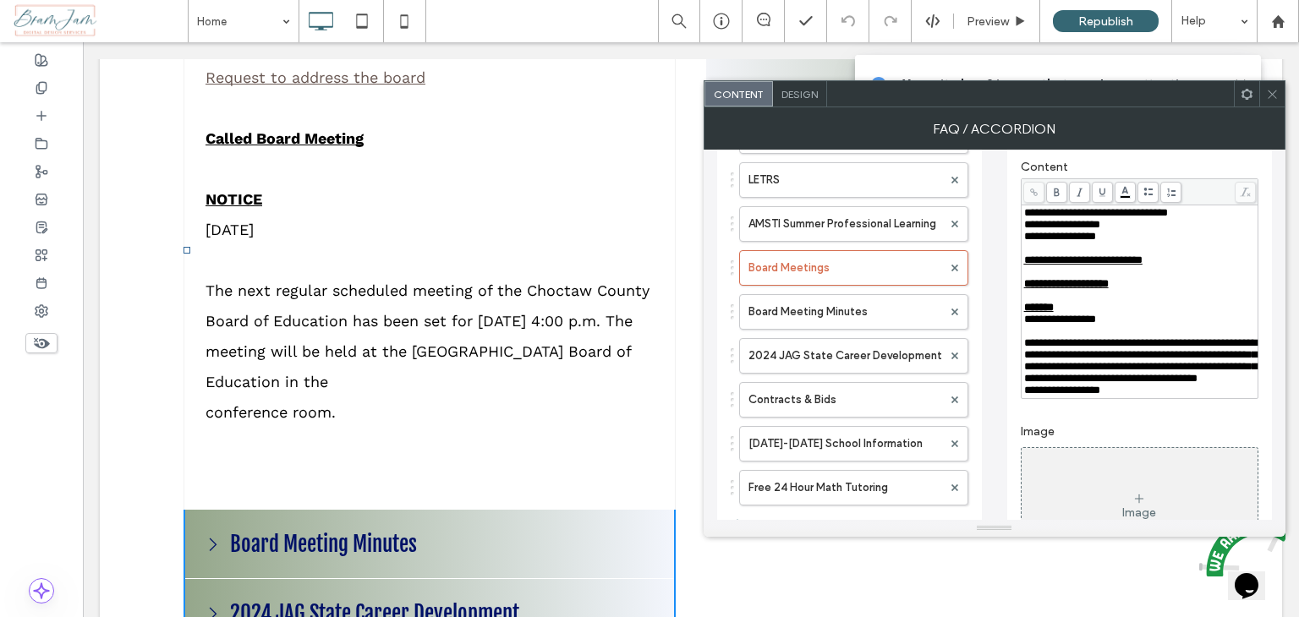
click at [1024, 396] on span "**********" at bounding box center [1062, 390] width 76 height 11
click at [1270, 93] on icon at bounding box center [1272, 94] width 13 height 13
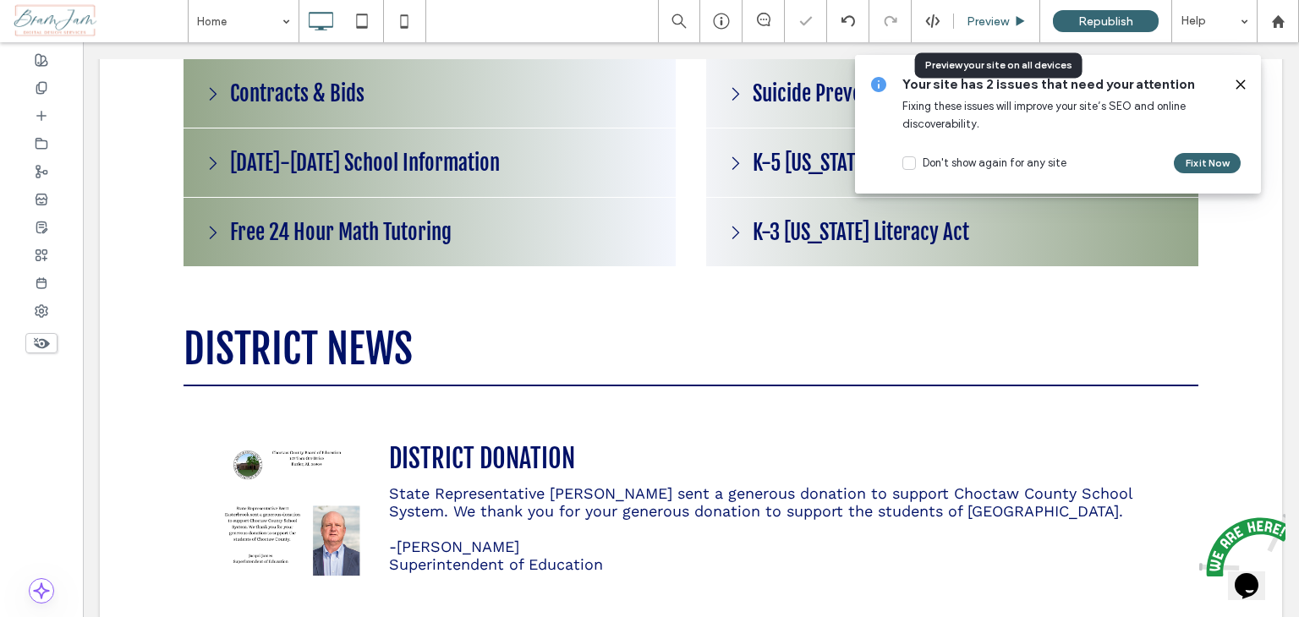
click at [986, 12] on div "Preview" at bounding box center [997, 21] width 86 height 42
click at [988, 21] on span "Preview" at bounding box center [987, 21] width 42 height 14
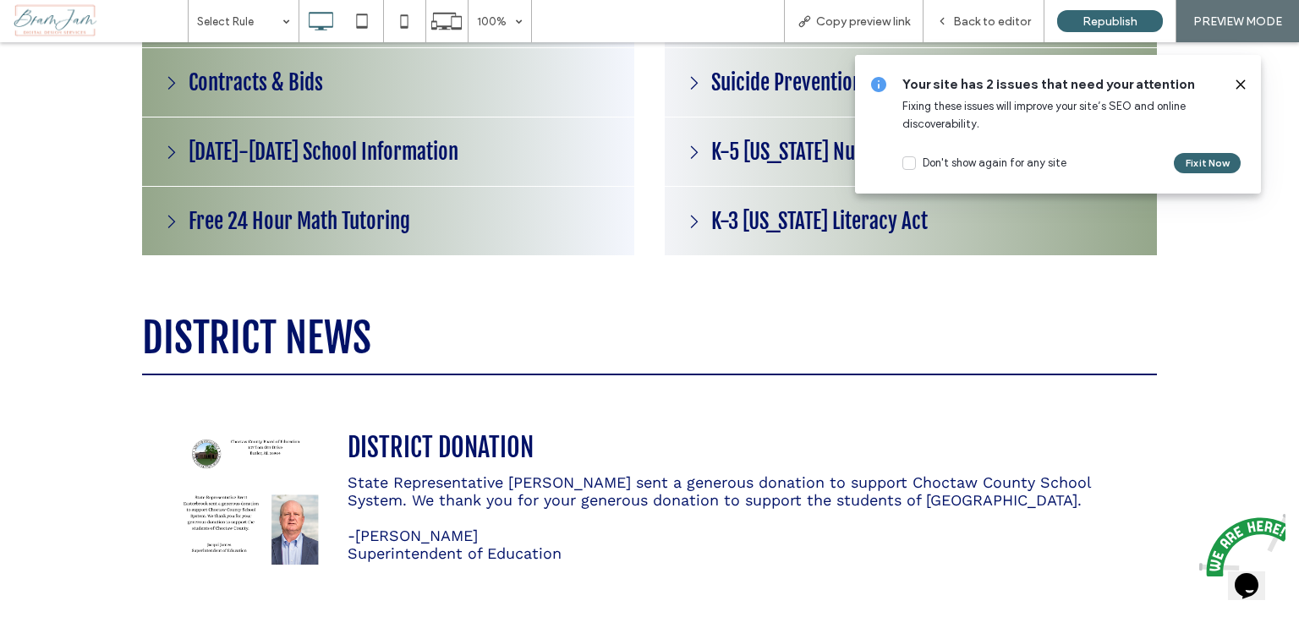
scroll to position [2140, 0]
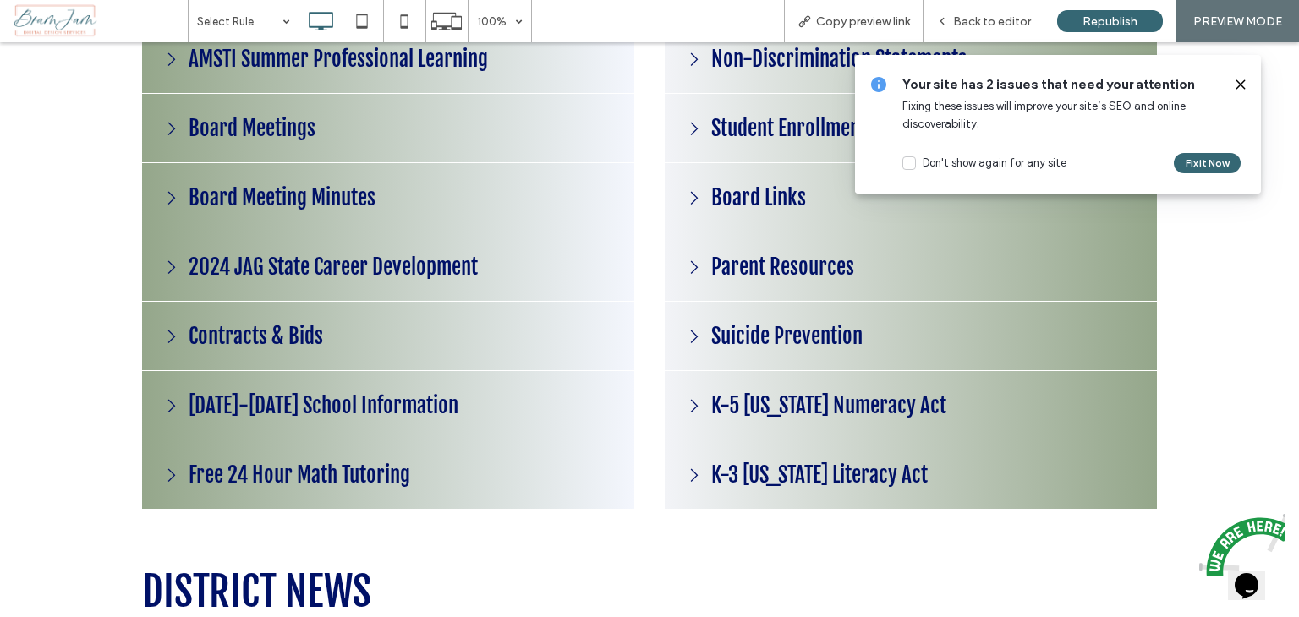
click at [335, 136] on div "Board Meetings" at bounding box center [388, 128] width 492 height 69
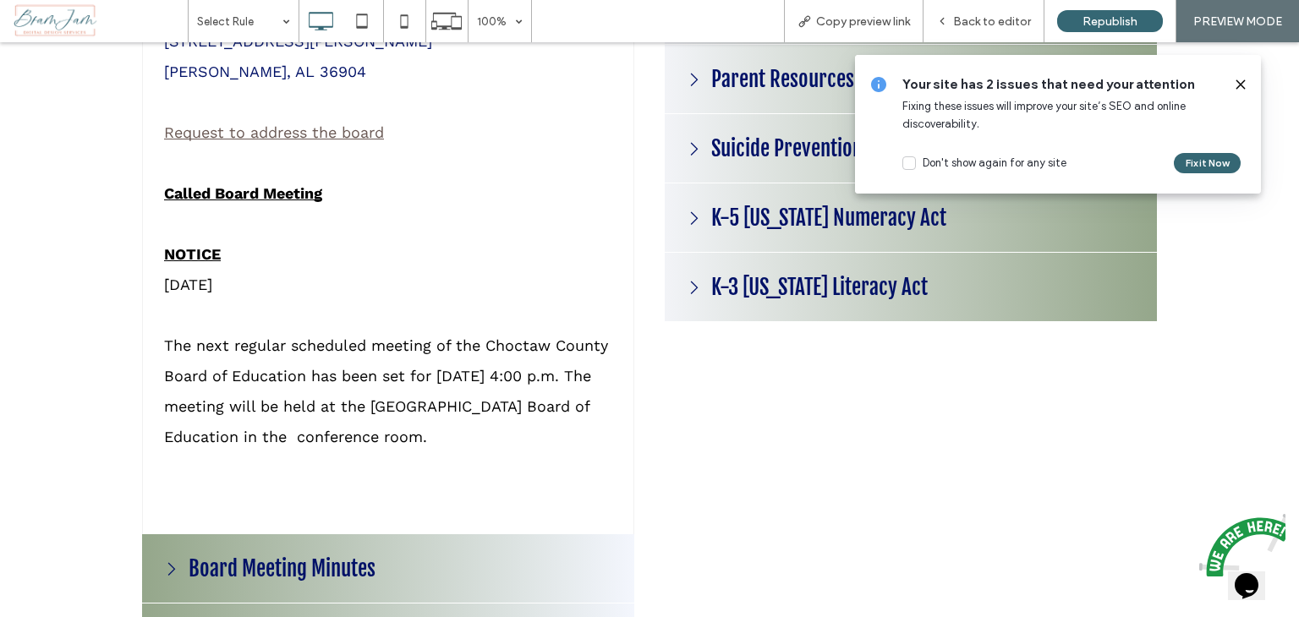
scroll to position [2394, 0]
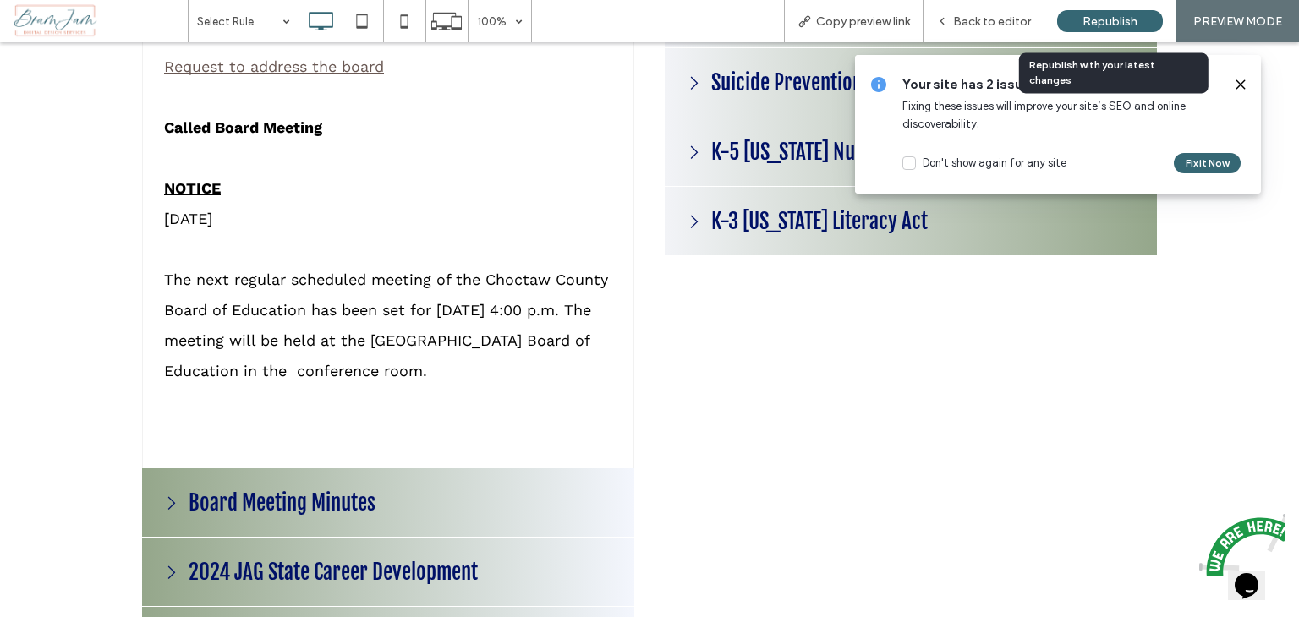
click at [1079, 24] on div "Republish" at bounding box center [1110, 21] width 106 height 22
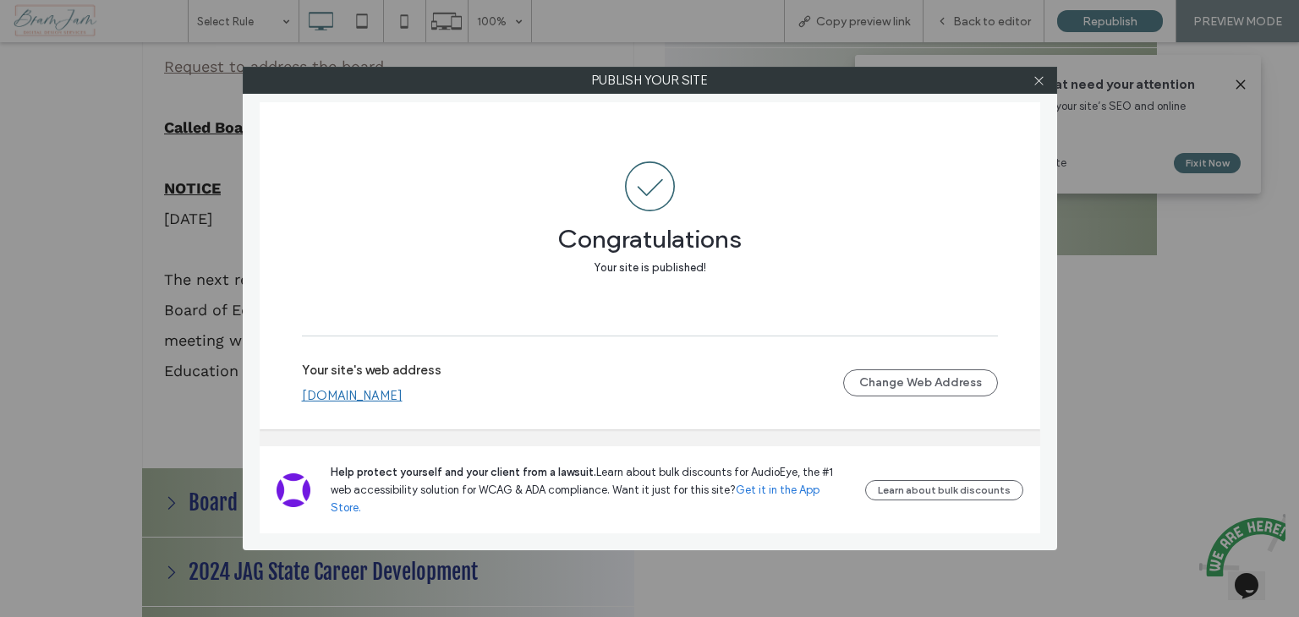
click at [1049, 77] on div at bounding box center [1039, 80] width 25 height 25
drag, startPoint x: 1044, startPoint y: 84, endPoint x: 1037, endPoint y: 79, distance: 8.7
click at [1043, 84] on icon at bounding box center [1038, 80] width 13 height 13
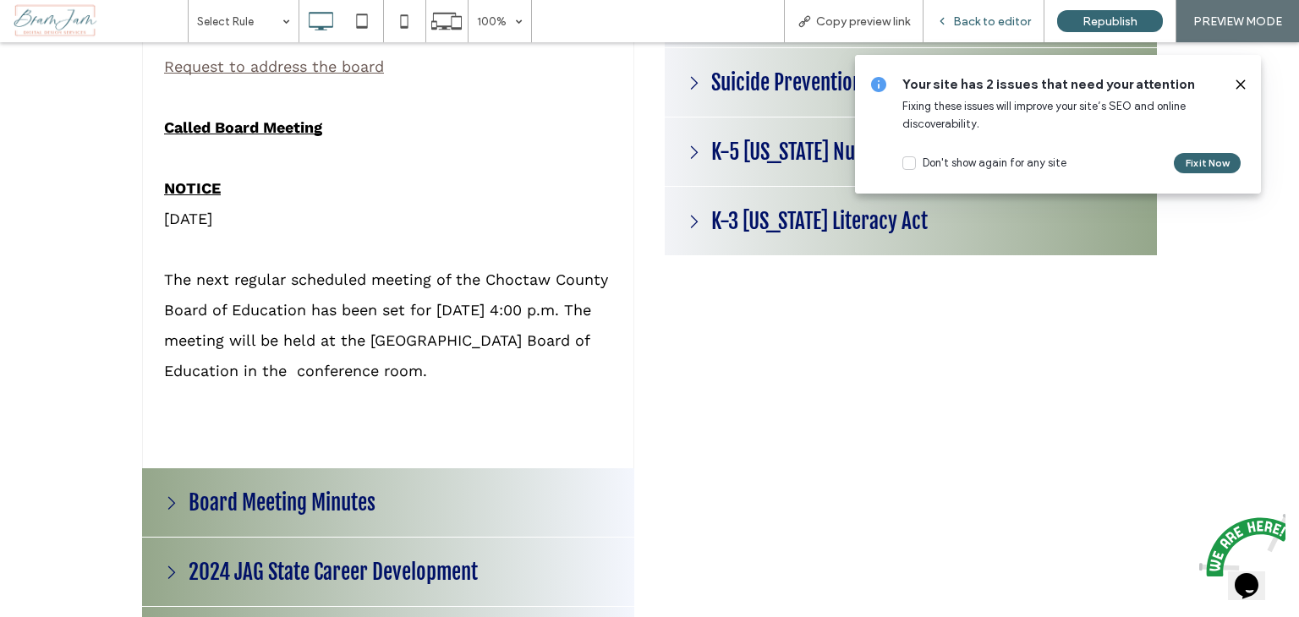
click at [1002, 26] on span "Back to editor" at bounding box center [992, 21] width 78 height 14
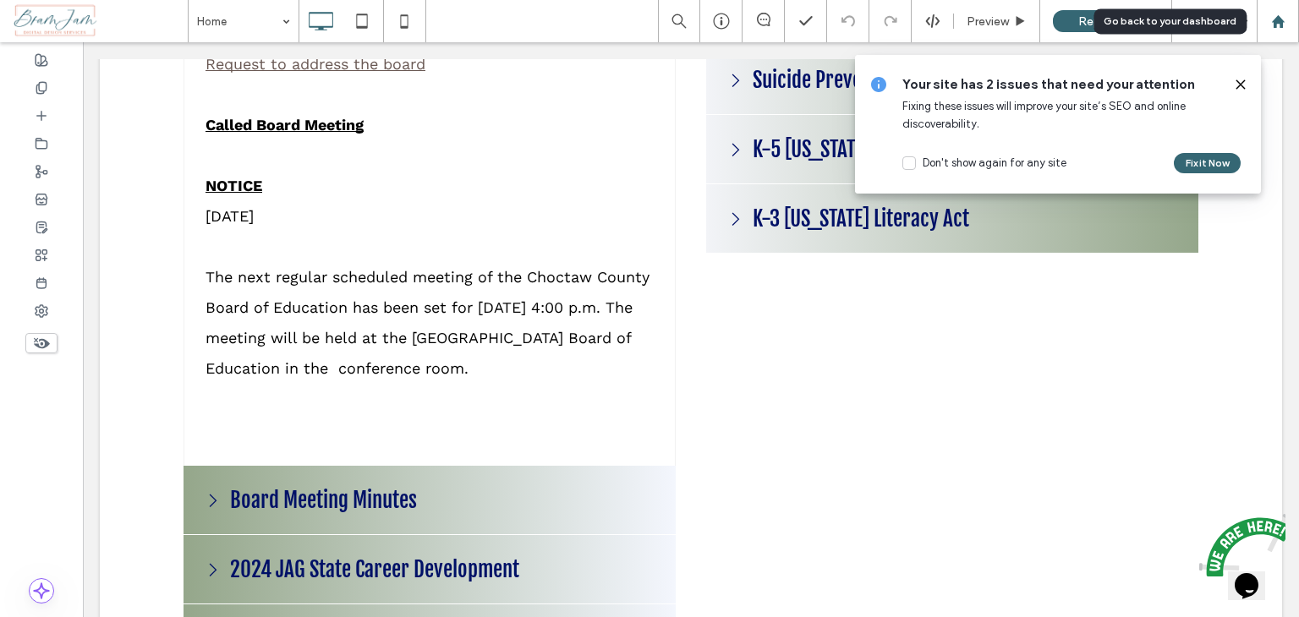
click at [1289, 14] on div at bounding box center [1277, 21] width 41 height 14
